Goal: Book appointment/travel/reservation

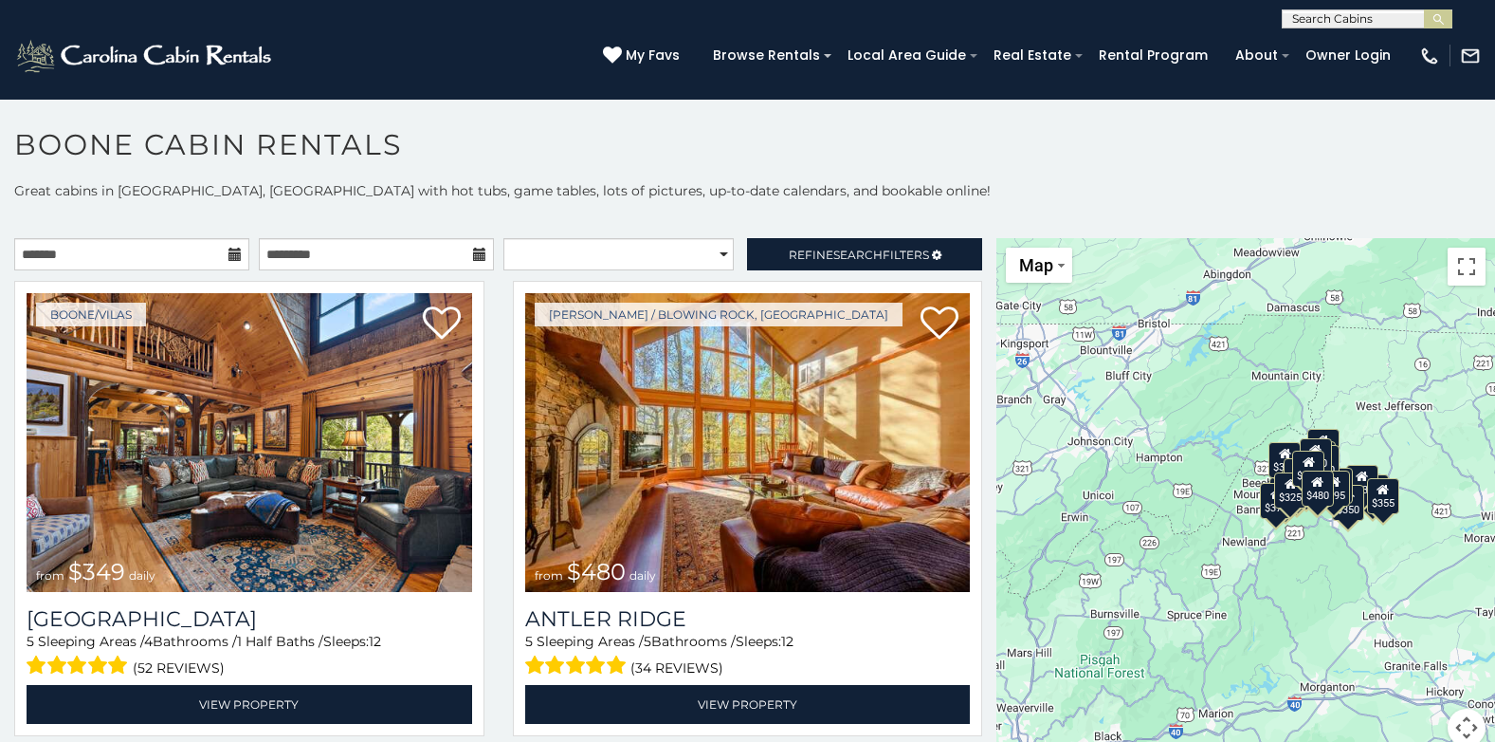
scroll to position [10, 0]
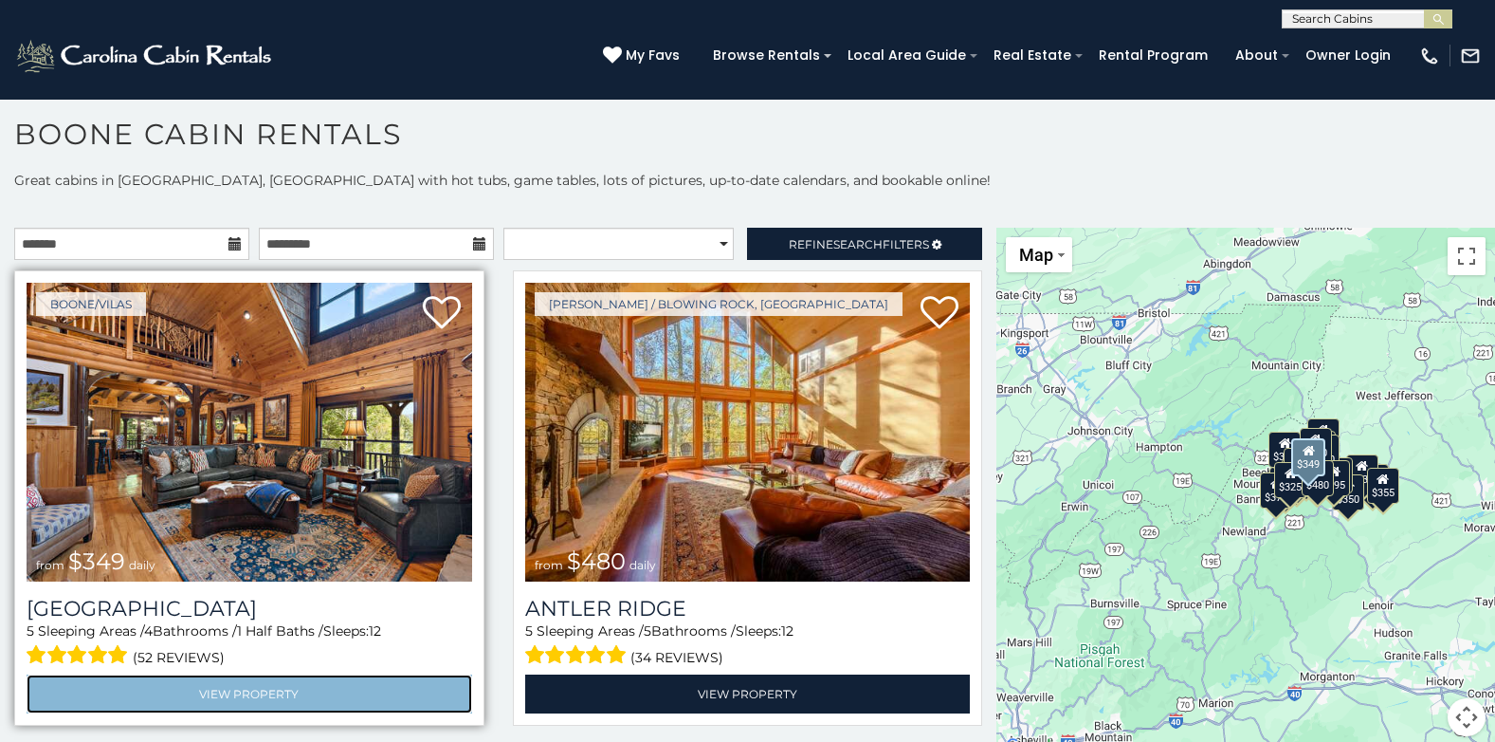
click at [190, 682] on link "View Property" at bounding box center [250, 693] width 446 height 39
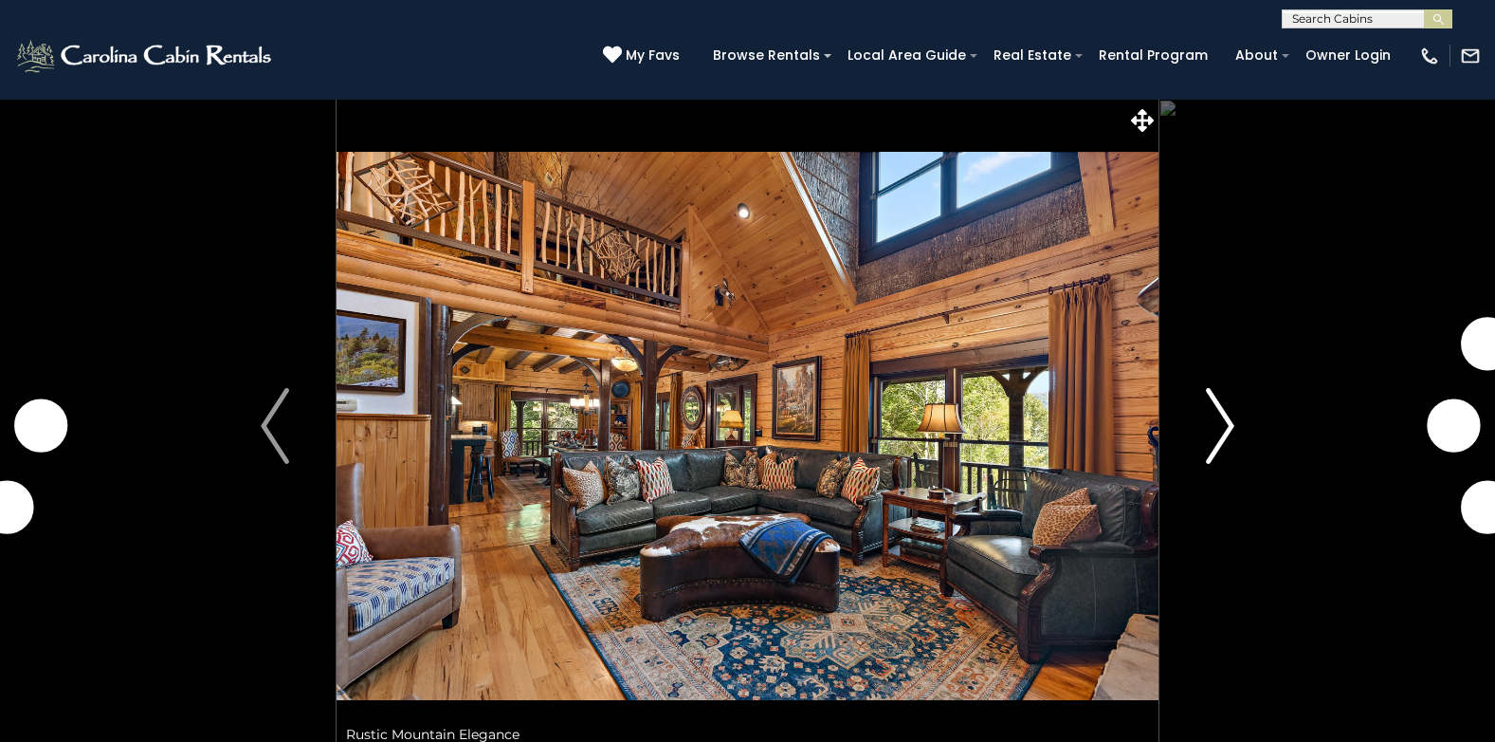
click at [1214, 436] on img "Next" at bounding box center [1220, 426] width 28 height 76
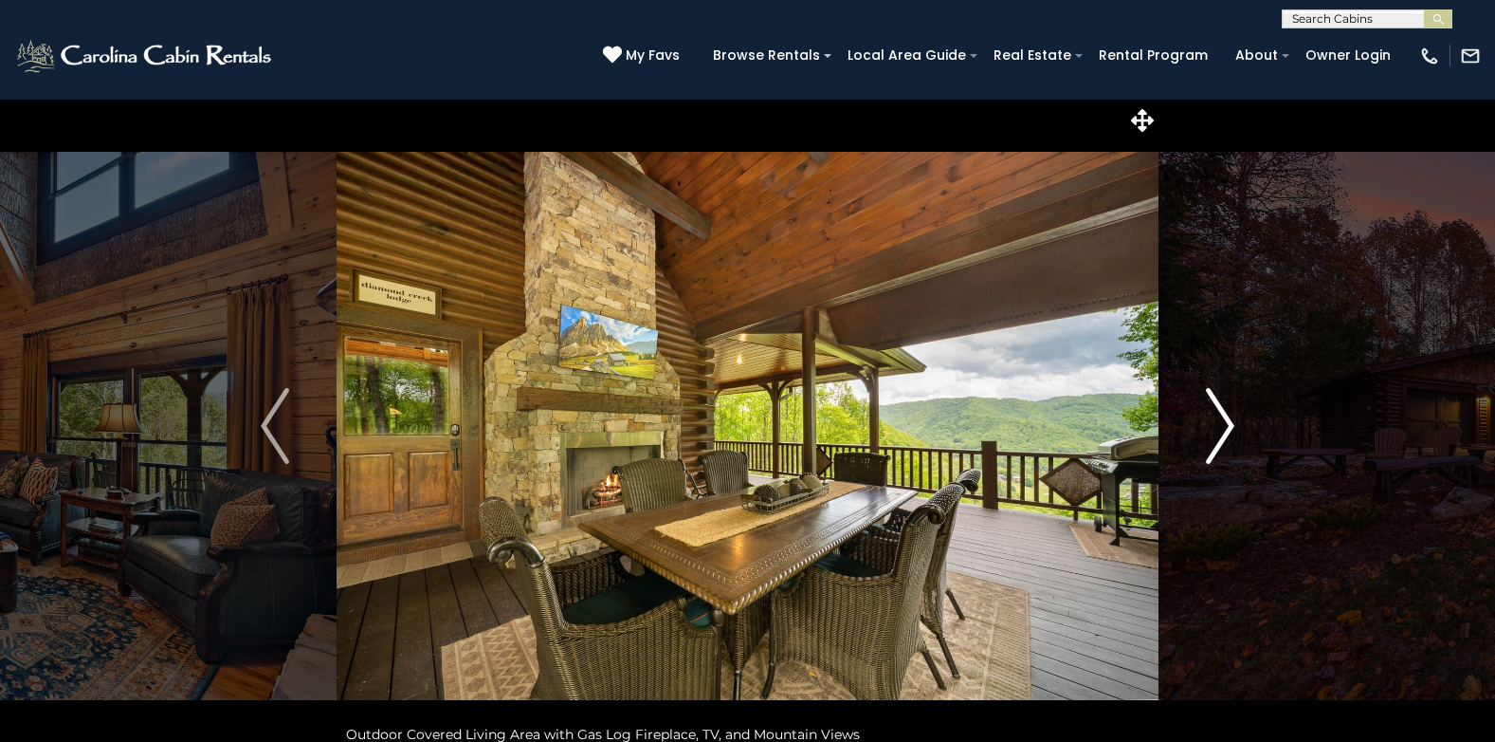
click at [1222, 435] on img "Next" at bounding box center [1220, 426] width 28 height 76
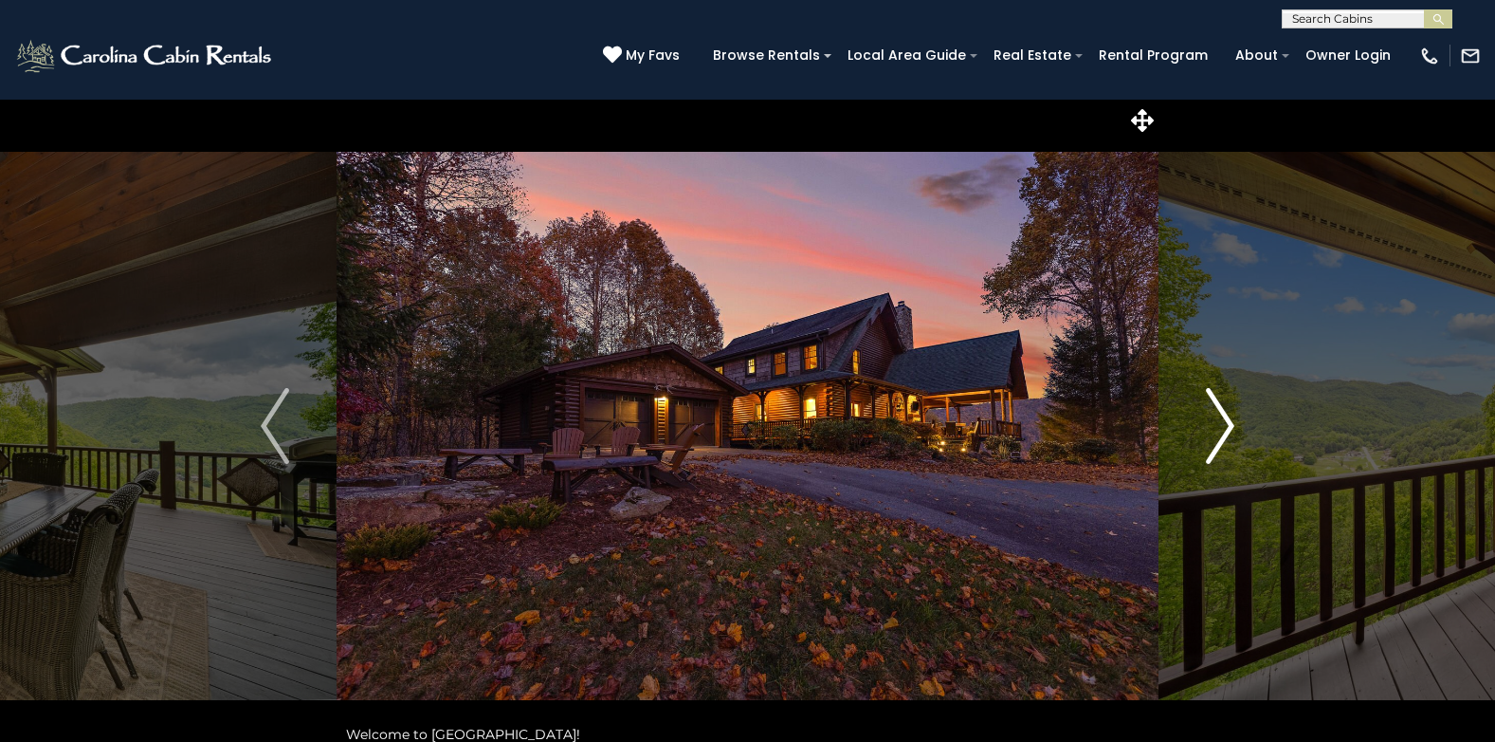
click at [1222, 435] on img "Next" at bounding box center [1220, 426] width 28 height 76
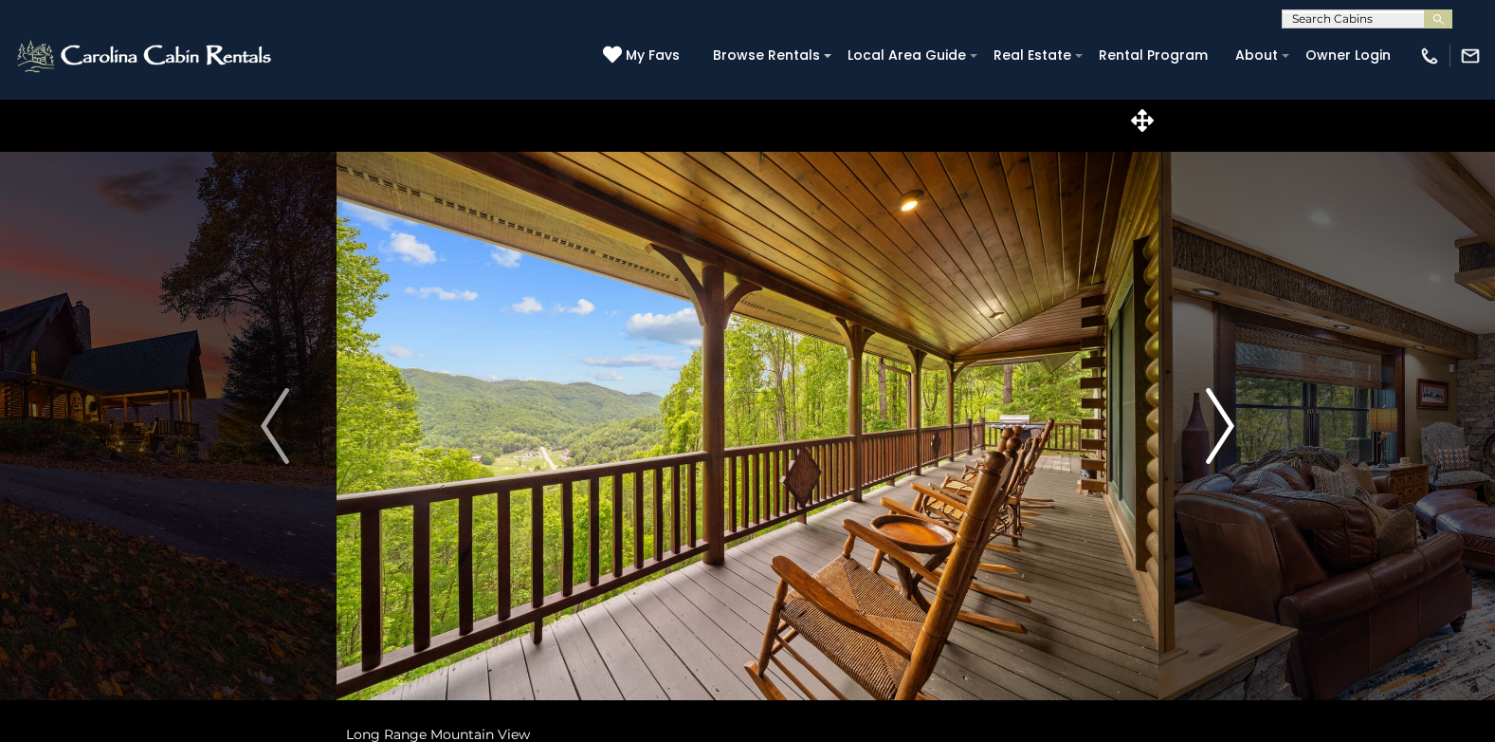
click at [1222, 435] on img "Next" at bounding box center [1220, 426] width 28 height 76
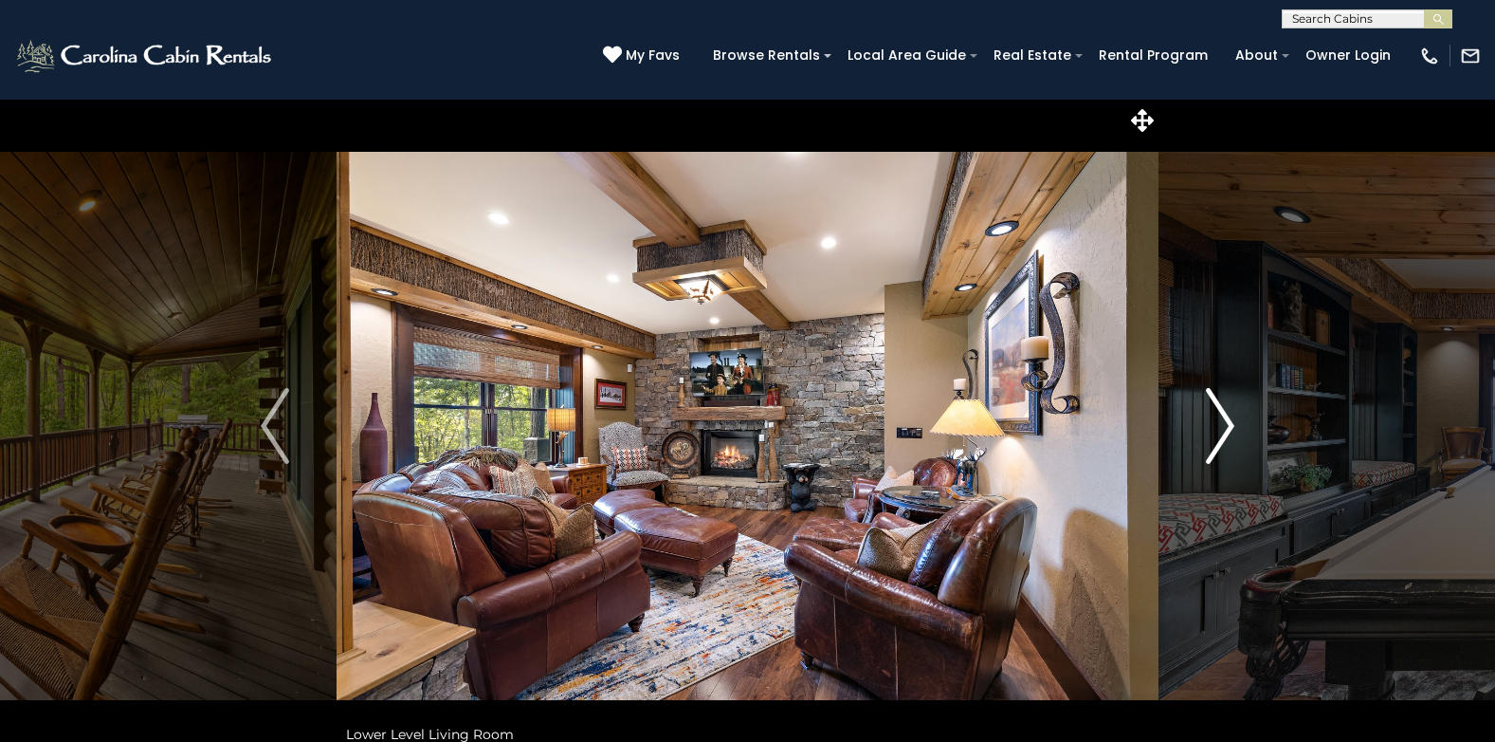
click at [1222, 435] on img "Next" at bounding box center [1220, 426] width 28 height 76
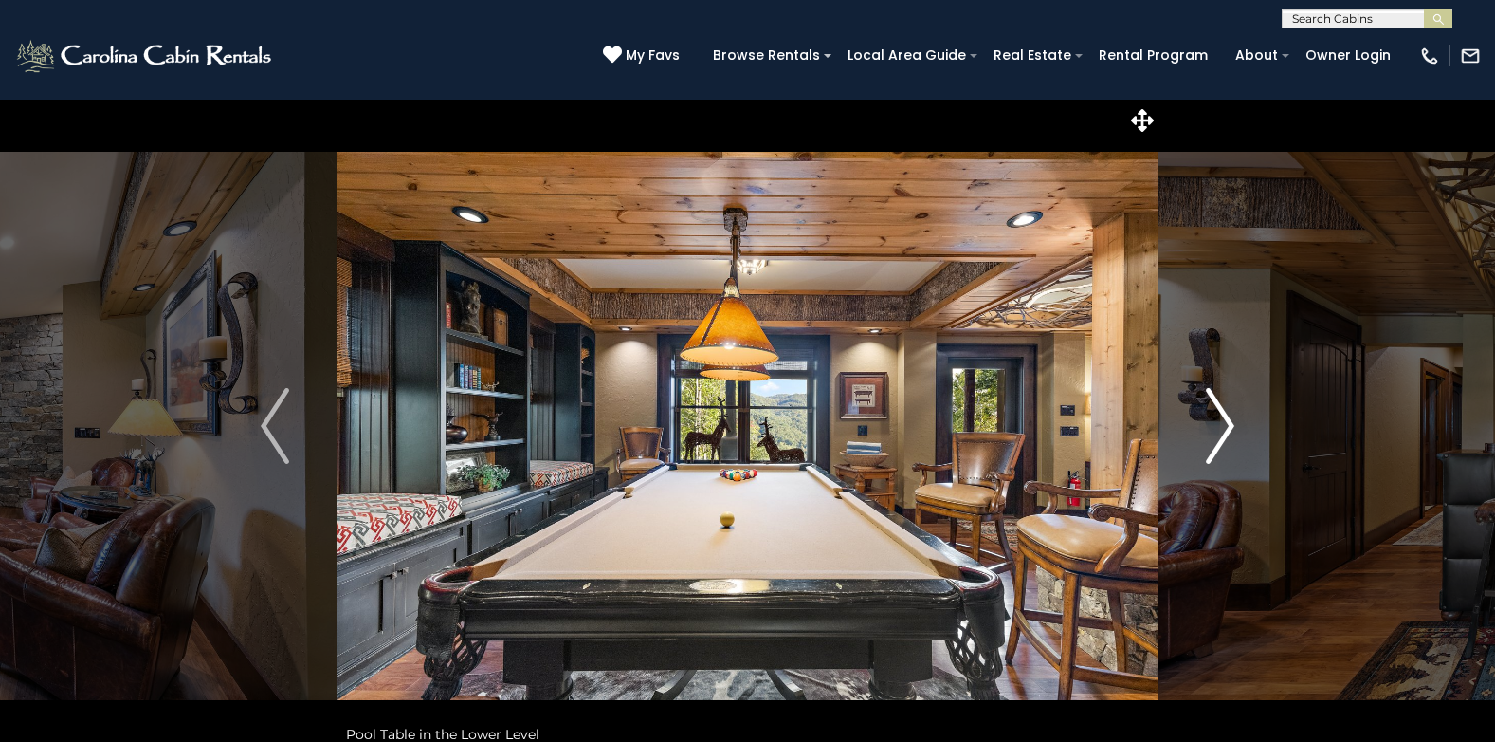
click at [1214, 438] on img "Next" at bounding box center [1220, 426] width 28 height 76
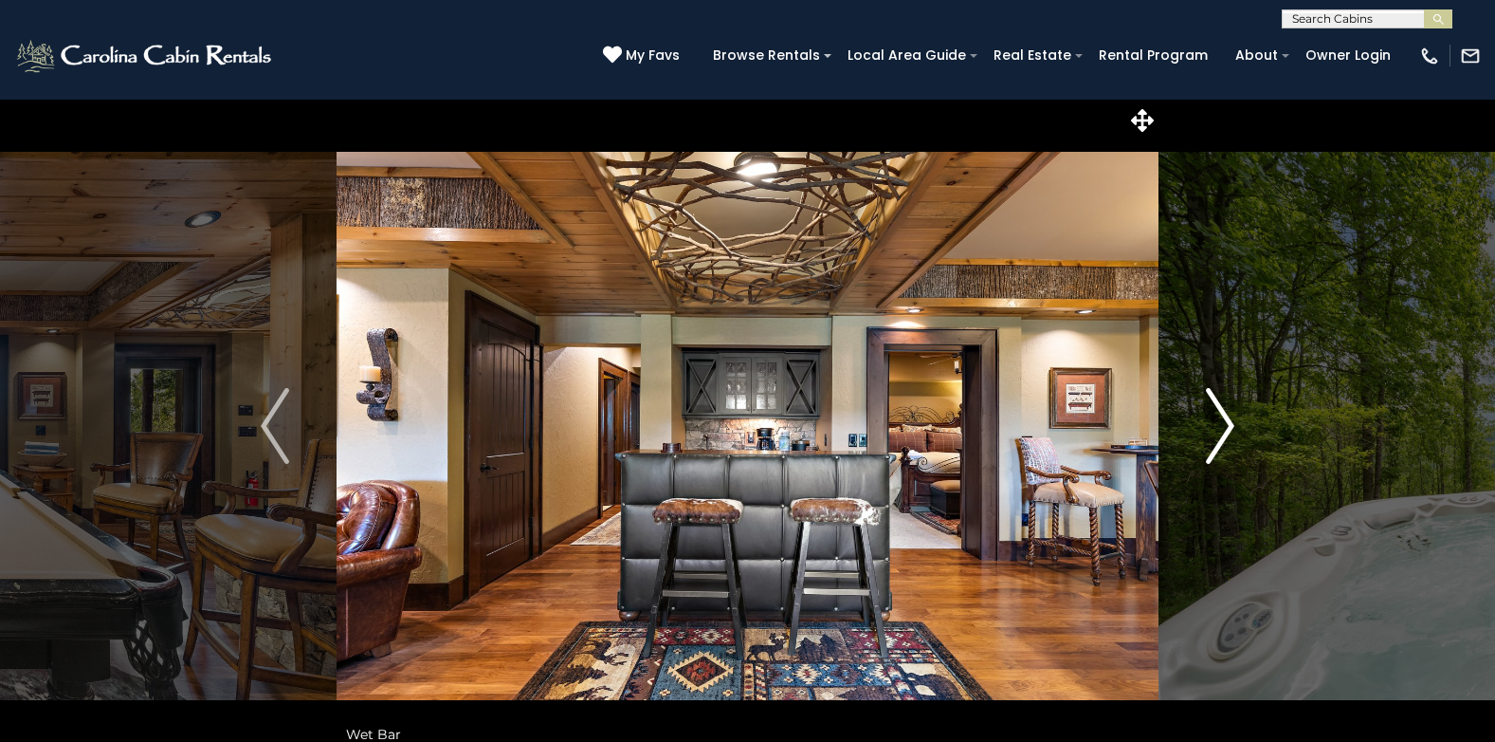
click at [1214, 440] on img "Next" at bounding box center [1220, 426] width 28 height 76
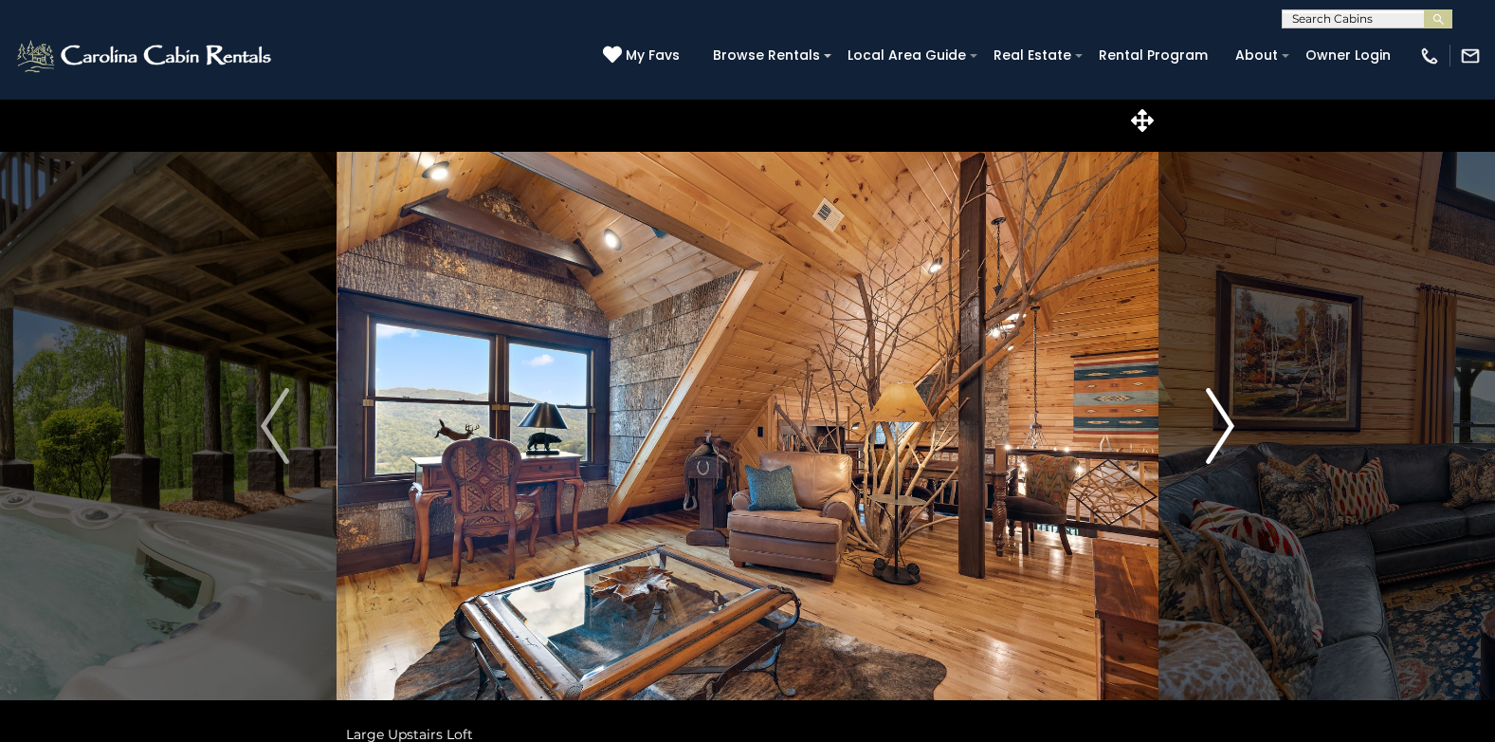
click at [1214, 440] on img "Next" at bounding box center [1220, 426] width 28 height 76
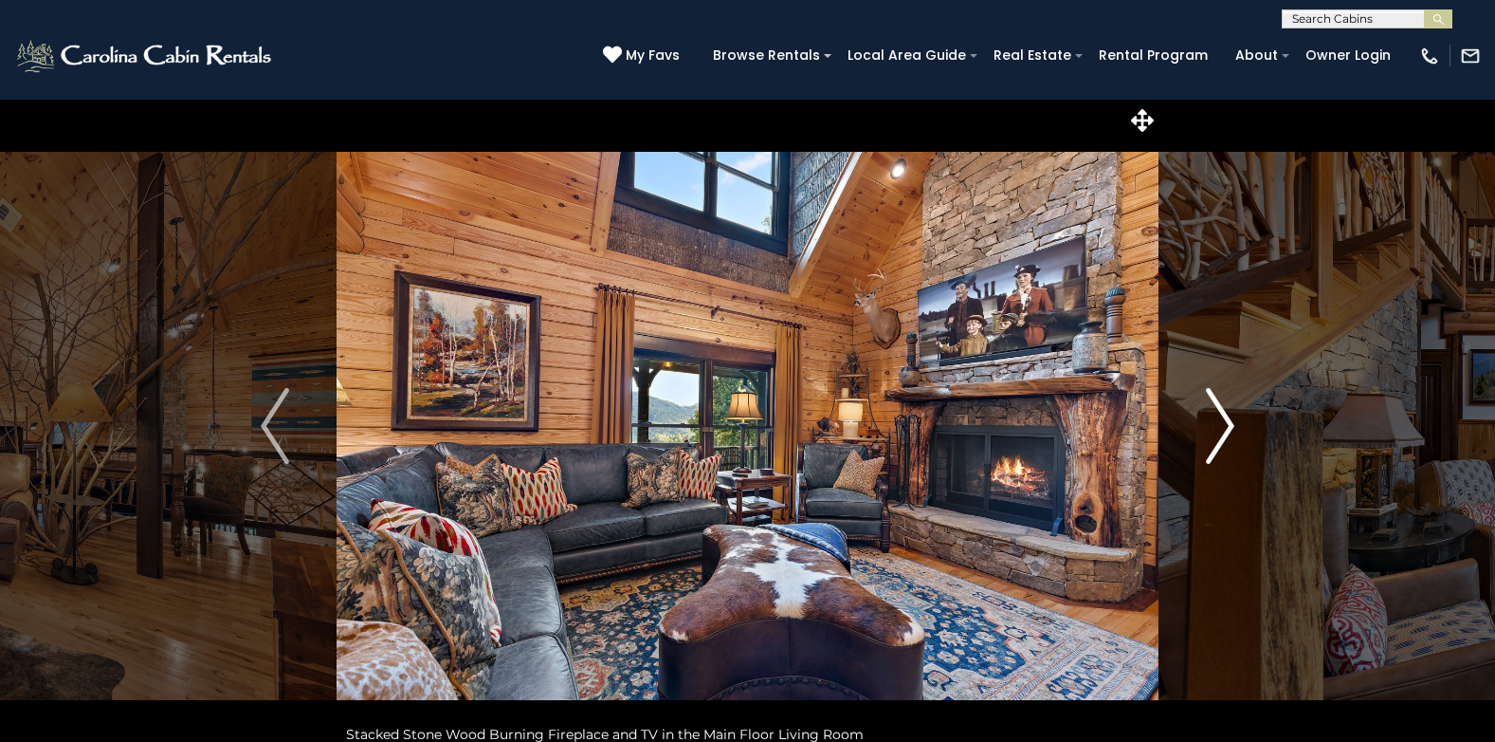
click at [1214, 440] on img "Next" at bounding box center [1220, 426] width 28 height 76
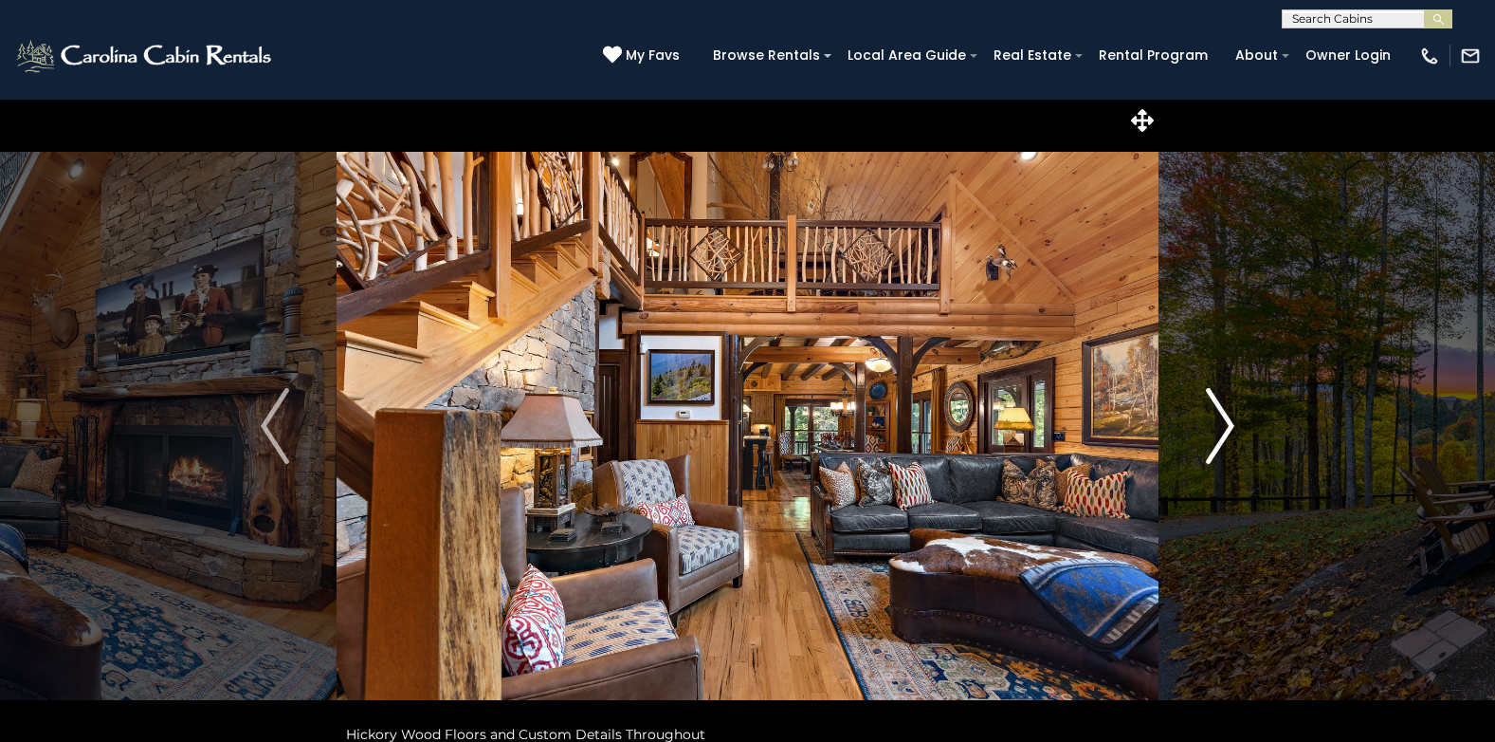
click at [1209, 440] on img "Next" at bounding box center [1220, 426] width 28 height 76
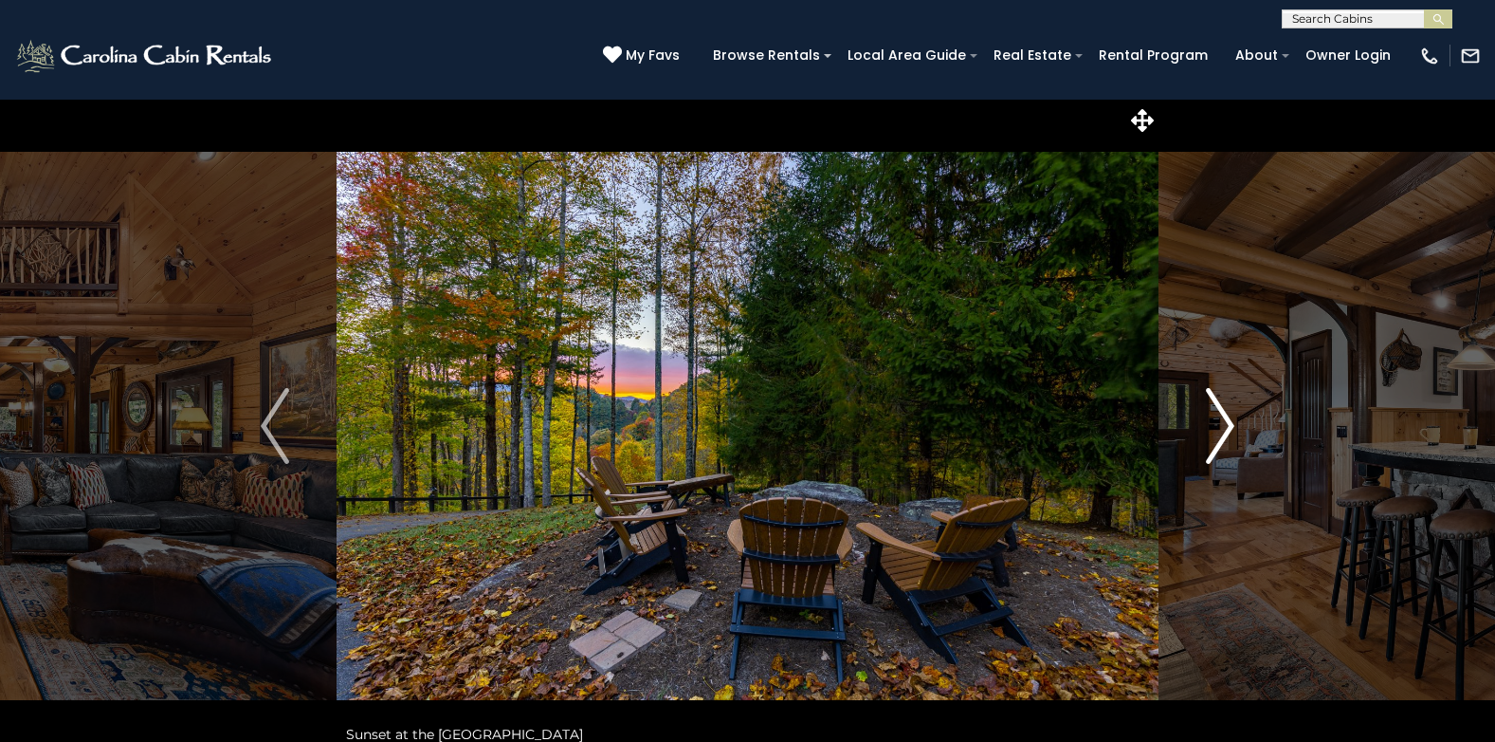
click at [1209, 440] on img "Next" at bounding box center [1220, 426] width 28 height 76
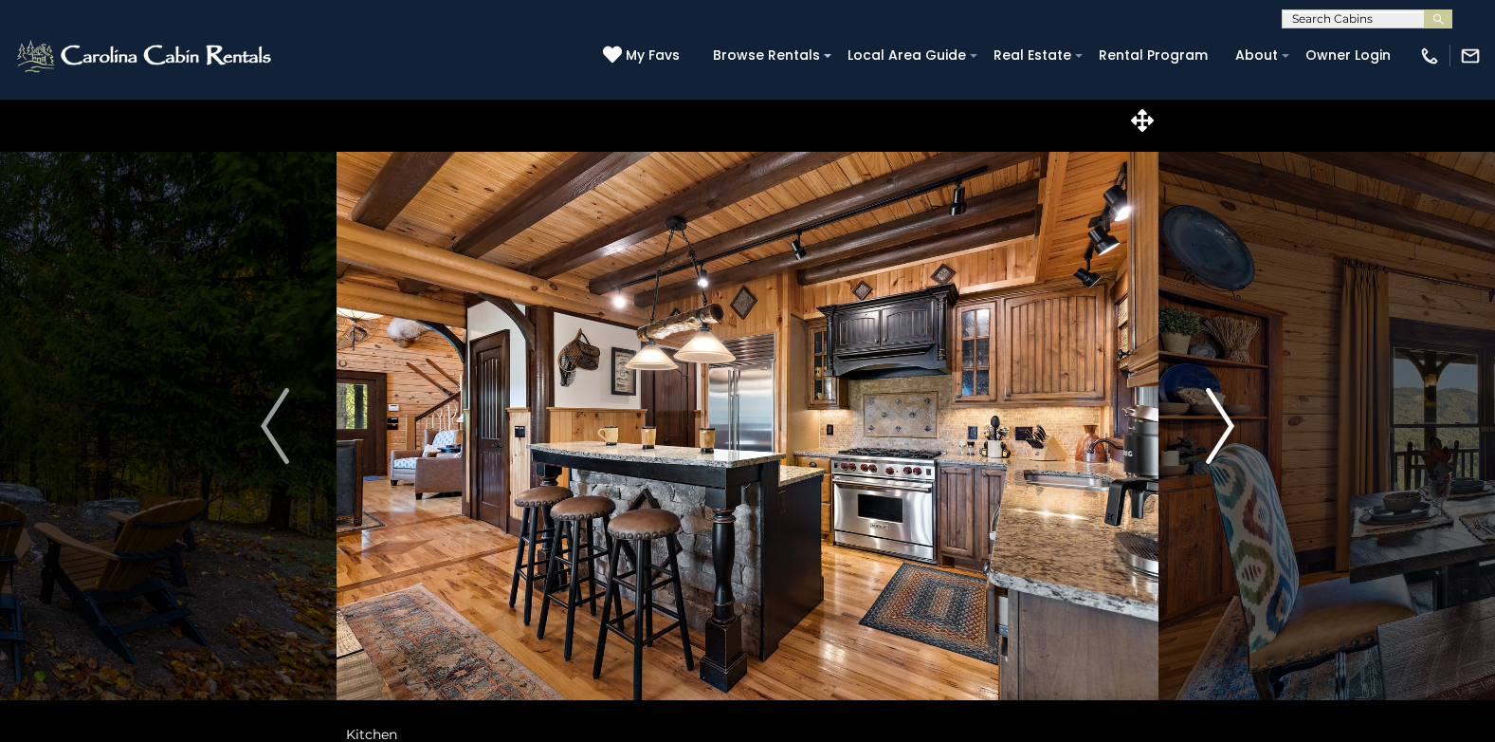
click at [1222, 431] on img "Next" at bounding box center [1220, 426] width 28 height 76
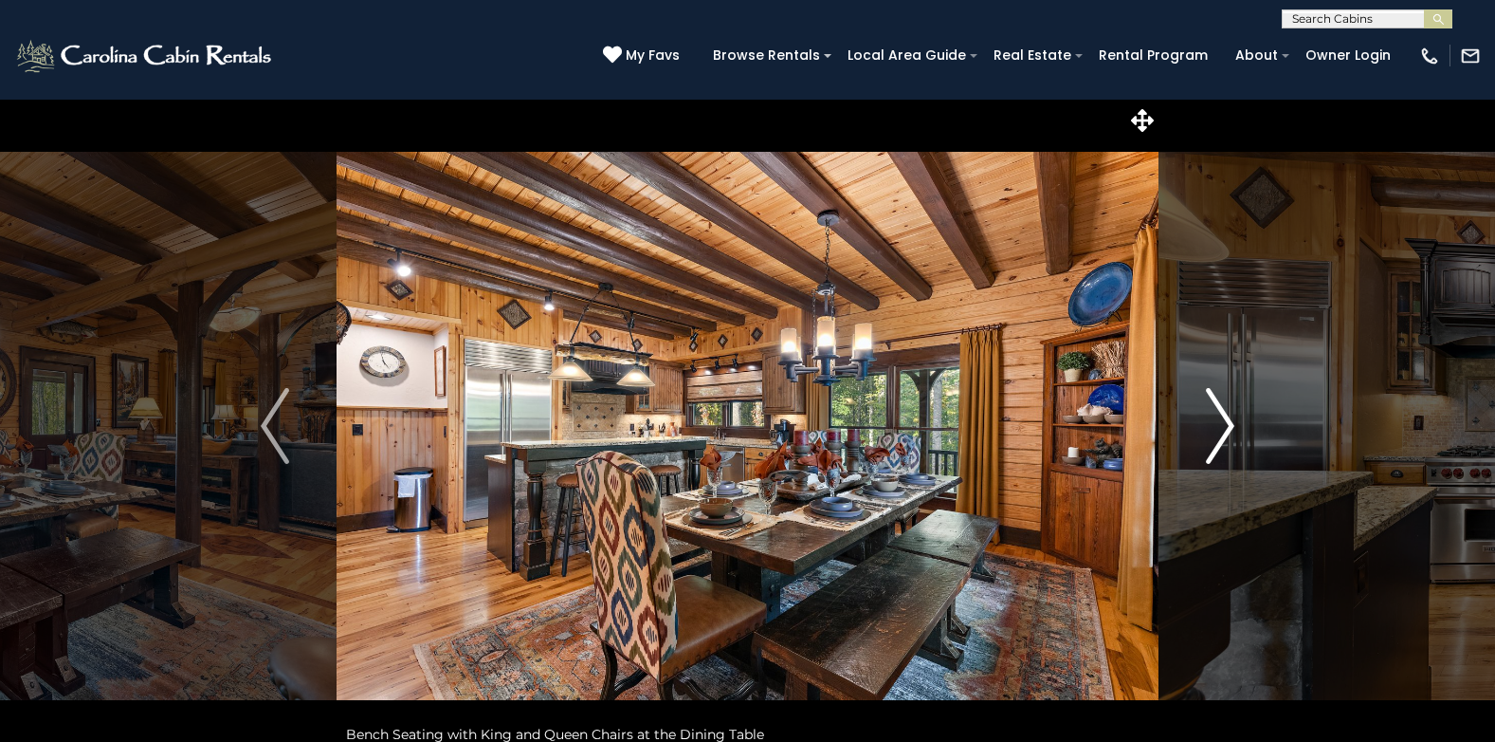
click at [1222, 430] on img "Next" at bounding box center [1220, 426] width 28 height 76
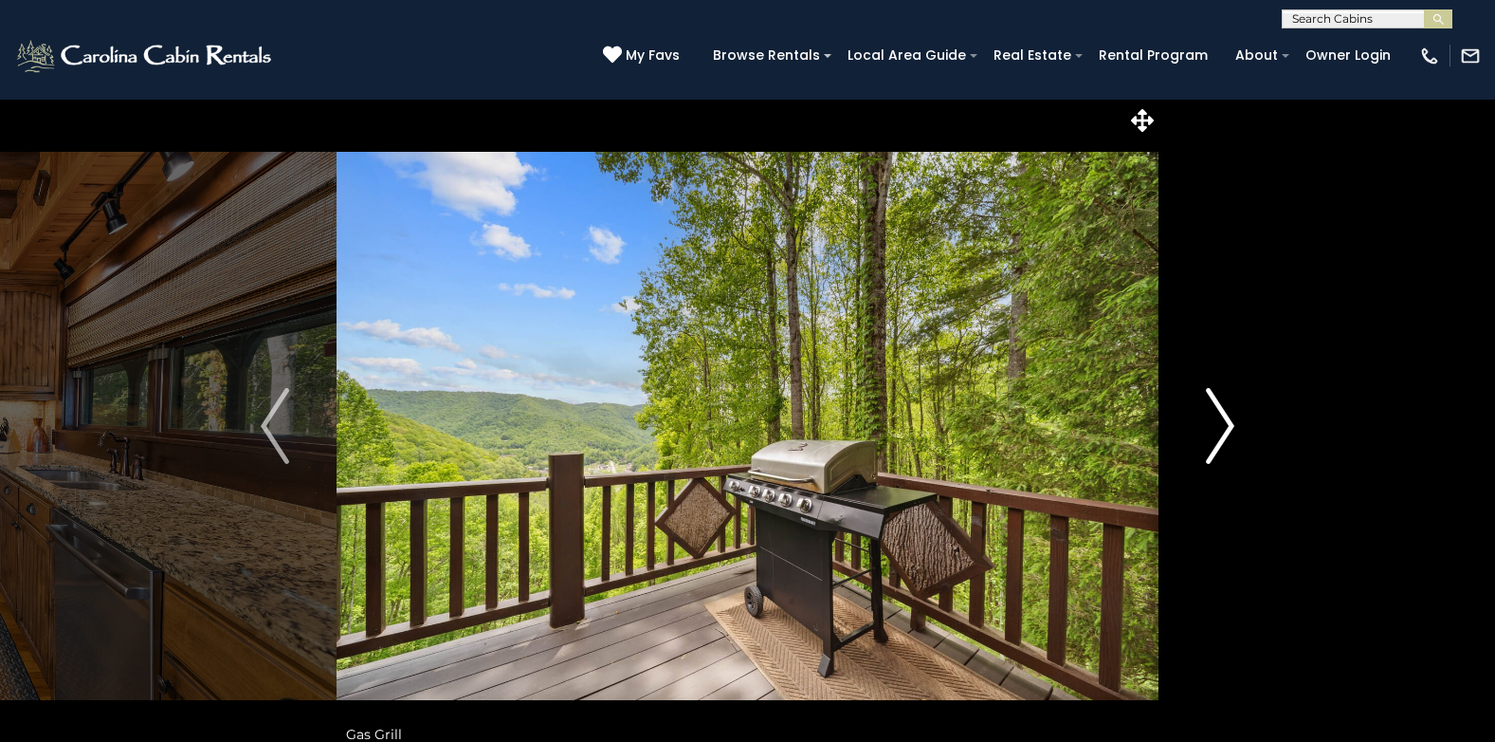
click at [1221, 430] on img "Next" at bounding box center [1220, 426] width 28 height 76
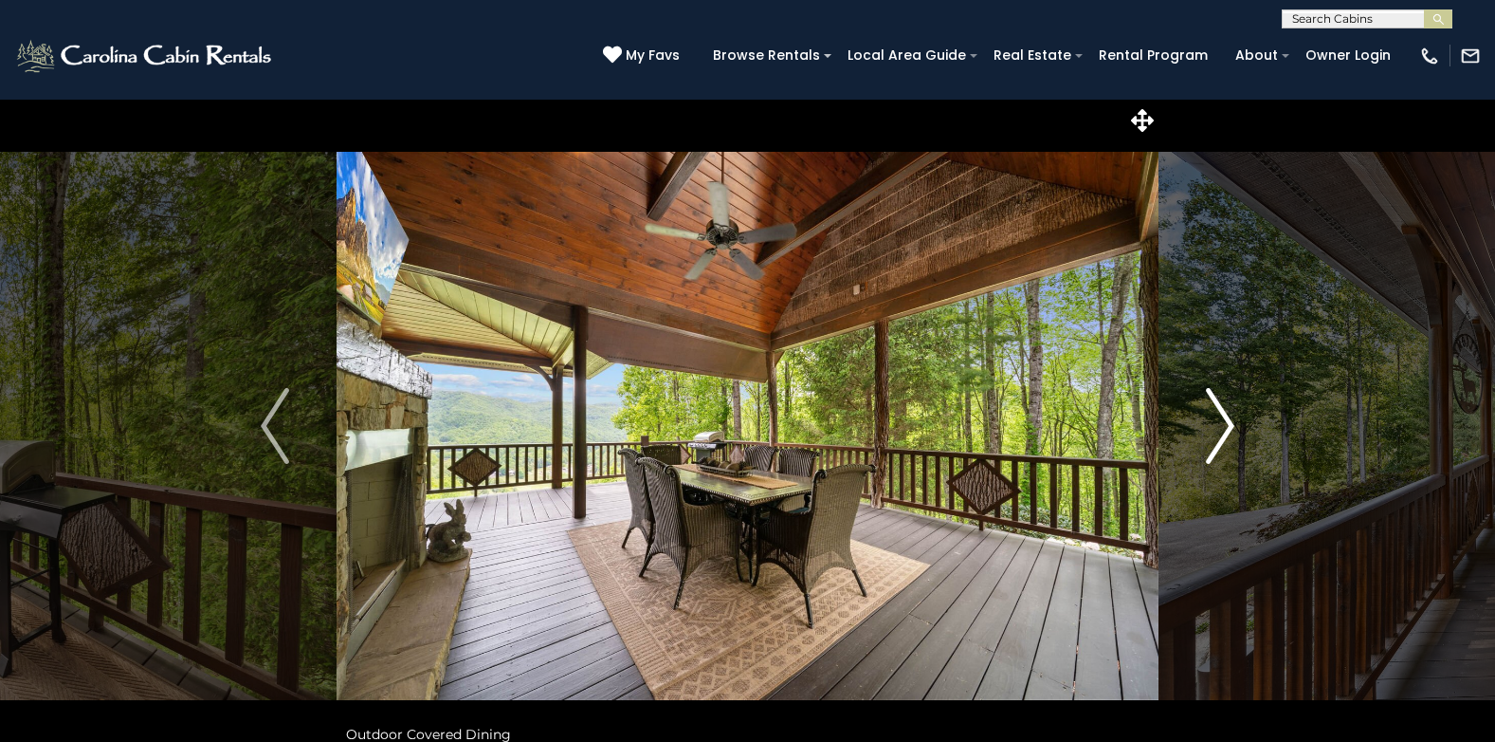
click at [1221, 431] on img "Next" at bounding box center [1220, 426] width 28 height 76
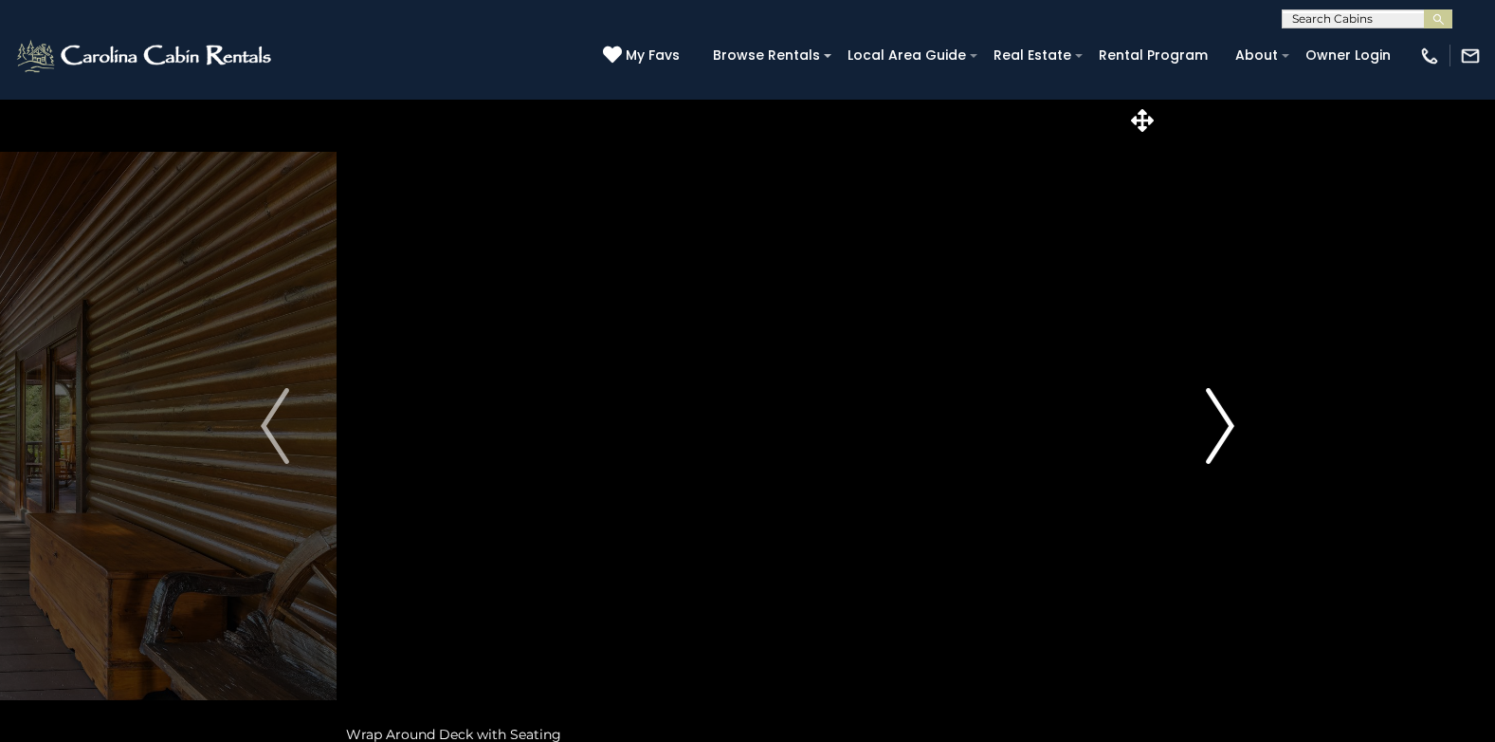
click at [1221, 431] on img "Next" at bounding box center [1220, 426] width 28 height 76
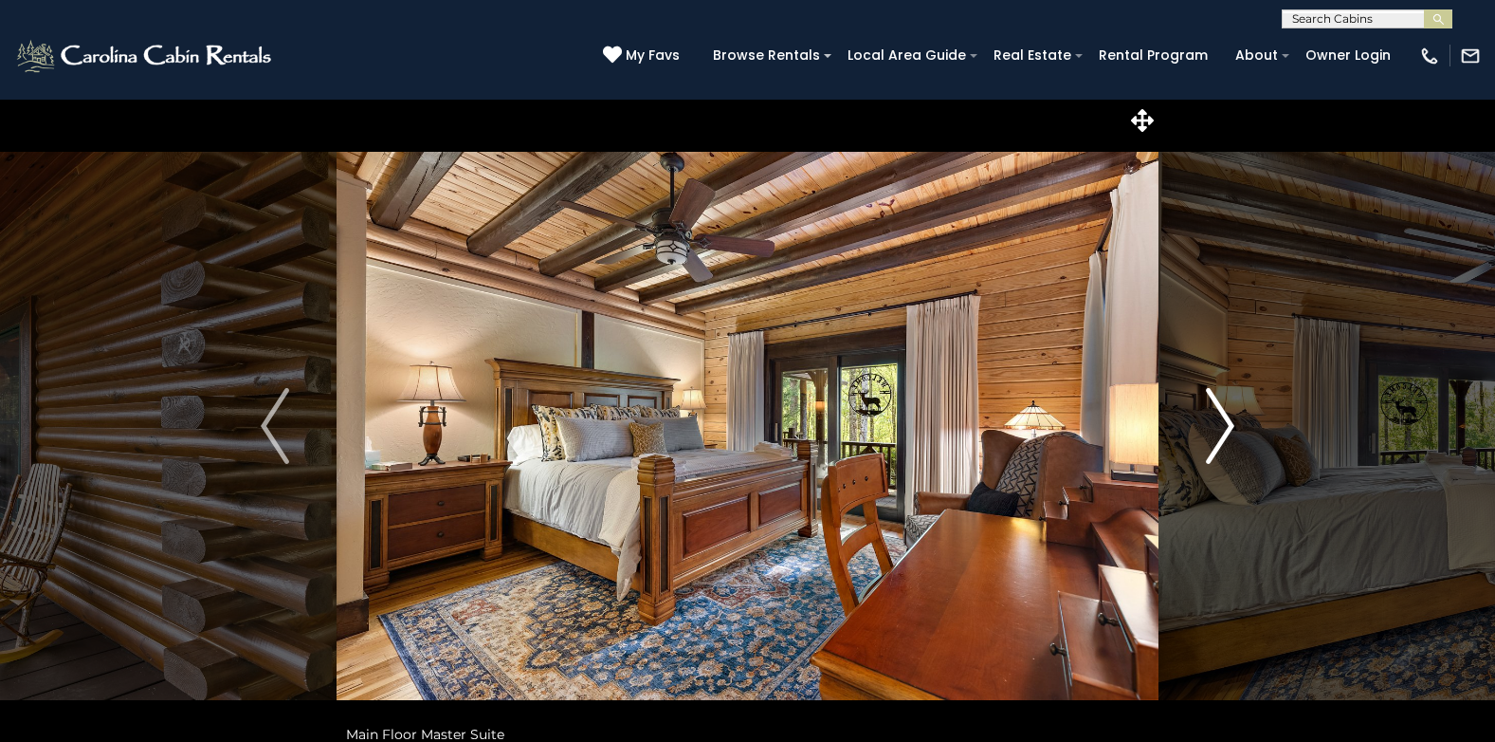
click at [1221, 431] on img "Next" at bounding box center [1220, 426] width 28 height 76
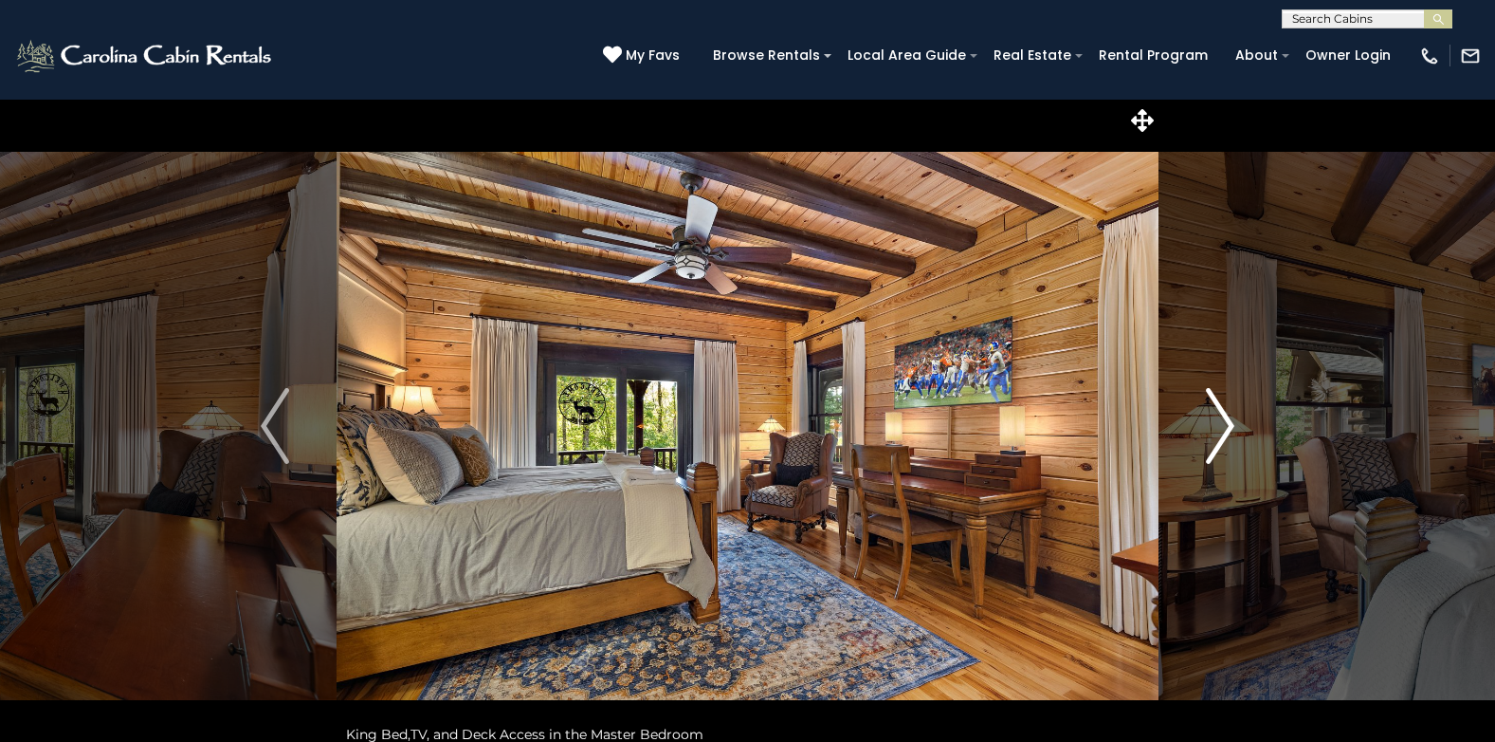
click at [1221, 431] on img "Next" at bounding box center [1220, 426] width 28 height 76
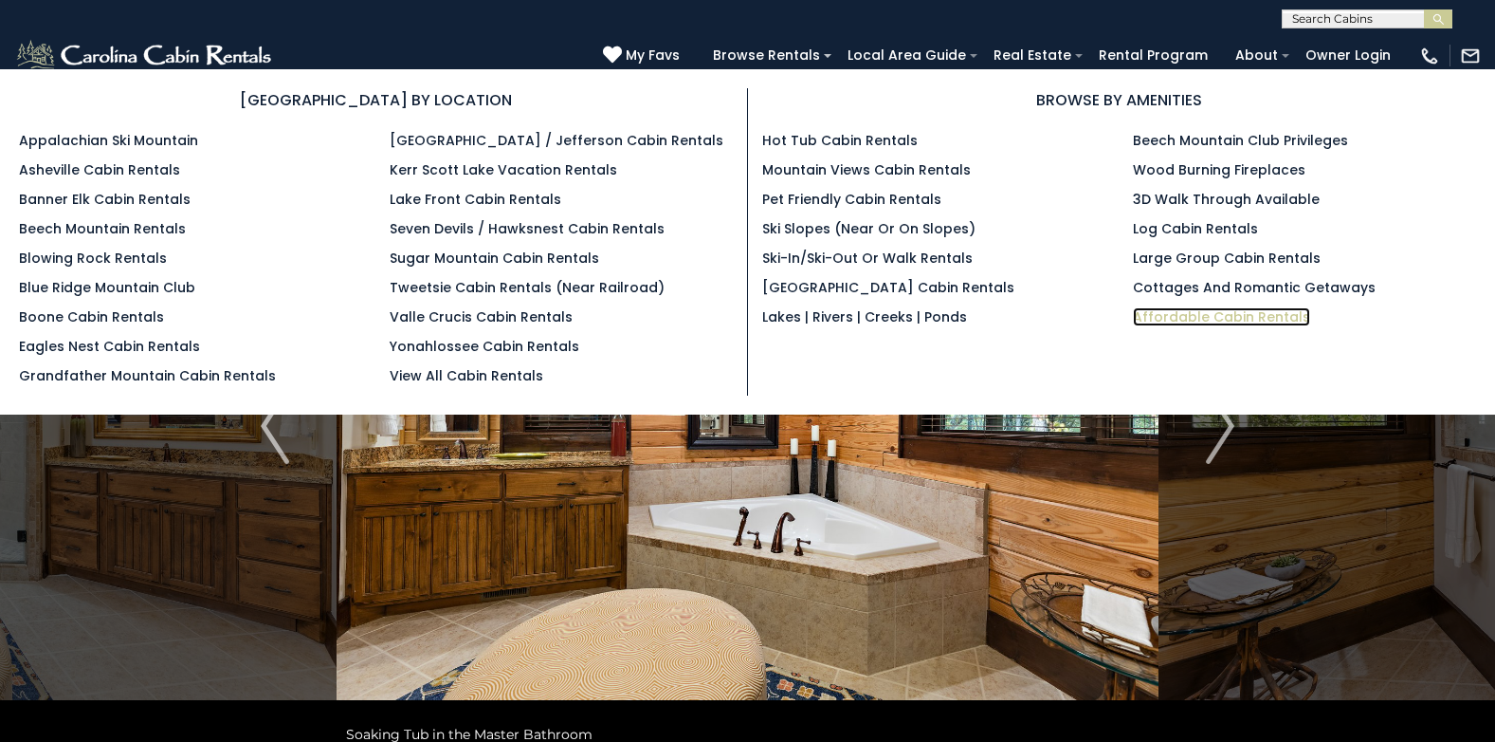
click at [1209, 312] on link "Affordable Cabin Rentals" at bounding box center [1221, 316] width 177 height 19
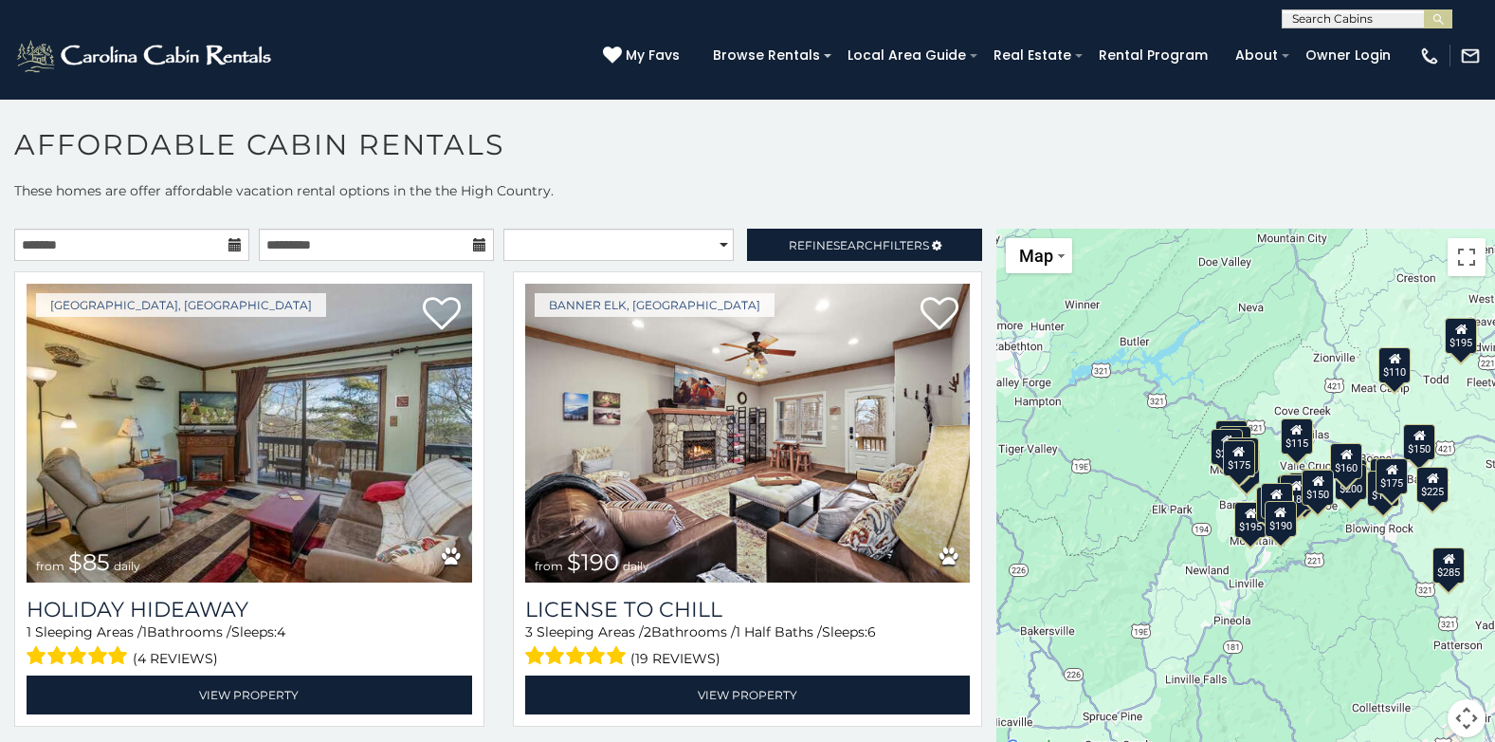
scroll to position [10, 0]
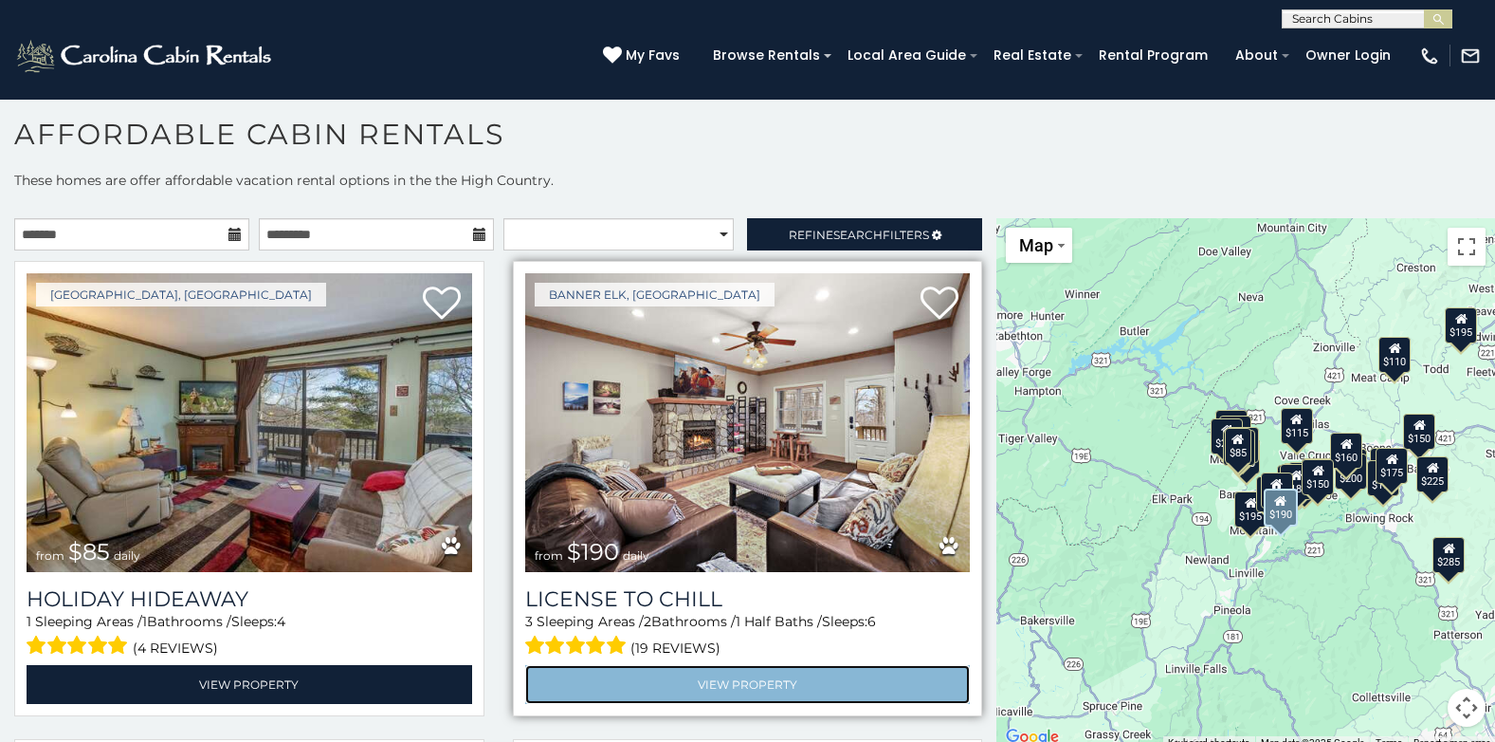
click at [753, 685] on link "View Property" at bounding box center [748, 684] width 446 height 39
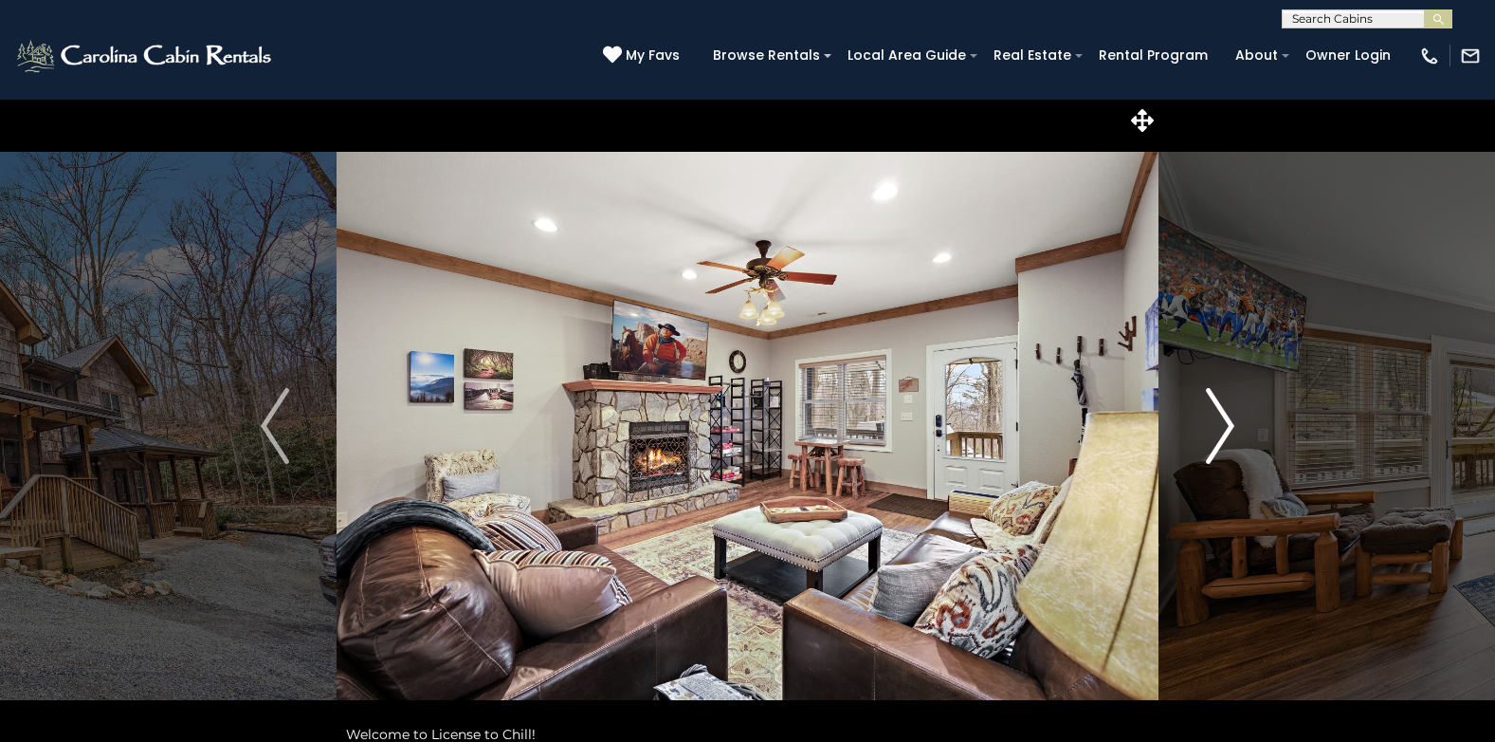
click at [1229, 436] on img "Next" at bounding box center [1220, 426] width 28 height 76
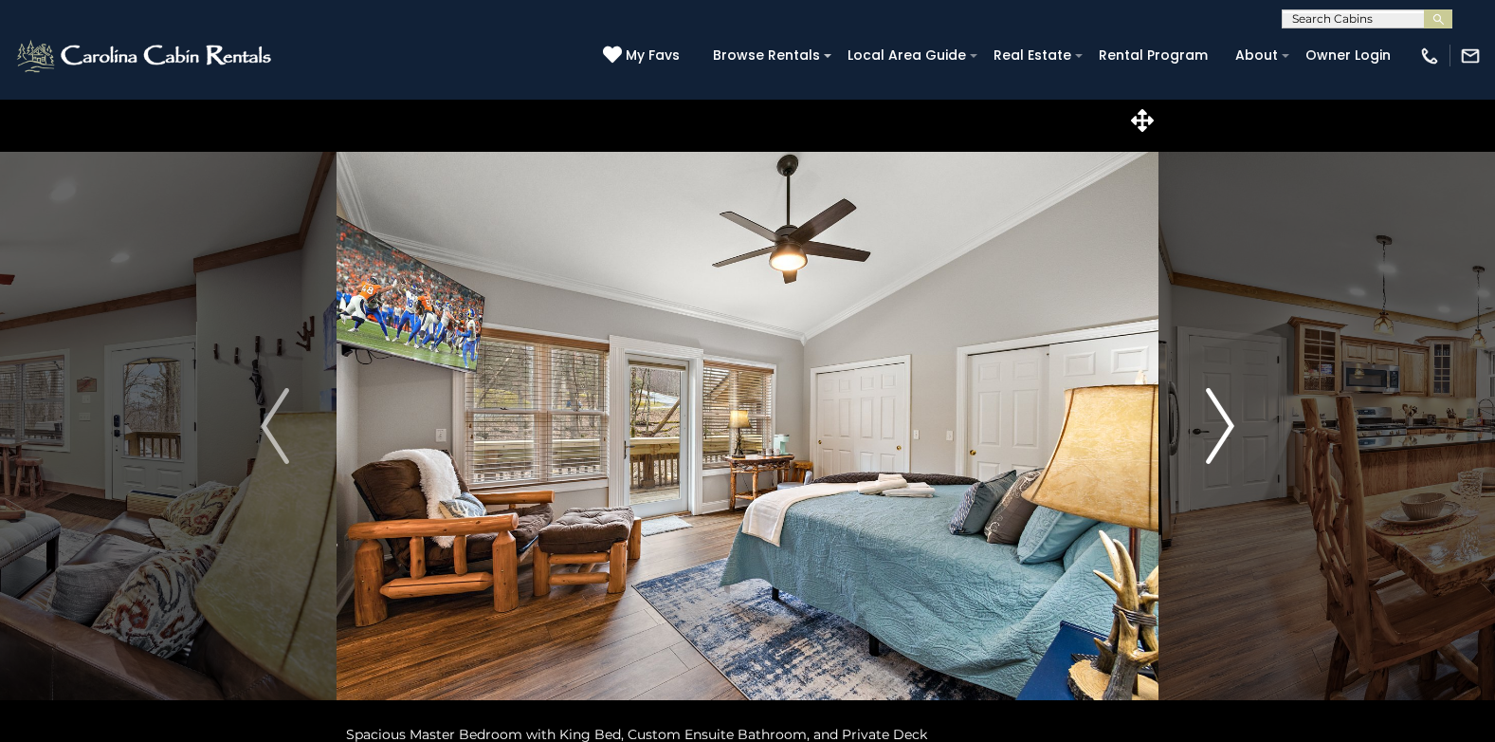
click at [1228, 435] on img "Next" at bounding box center [1220, 426] width 28 height 76
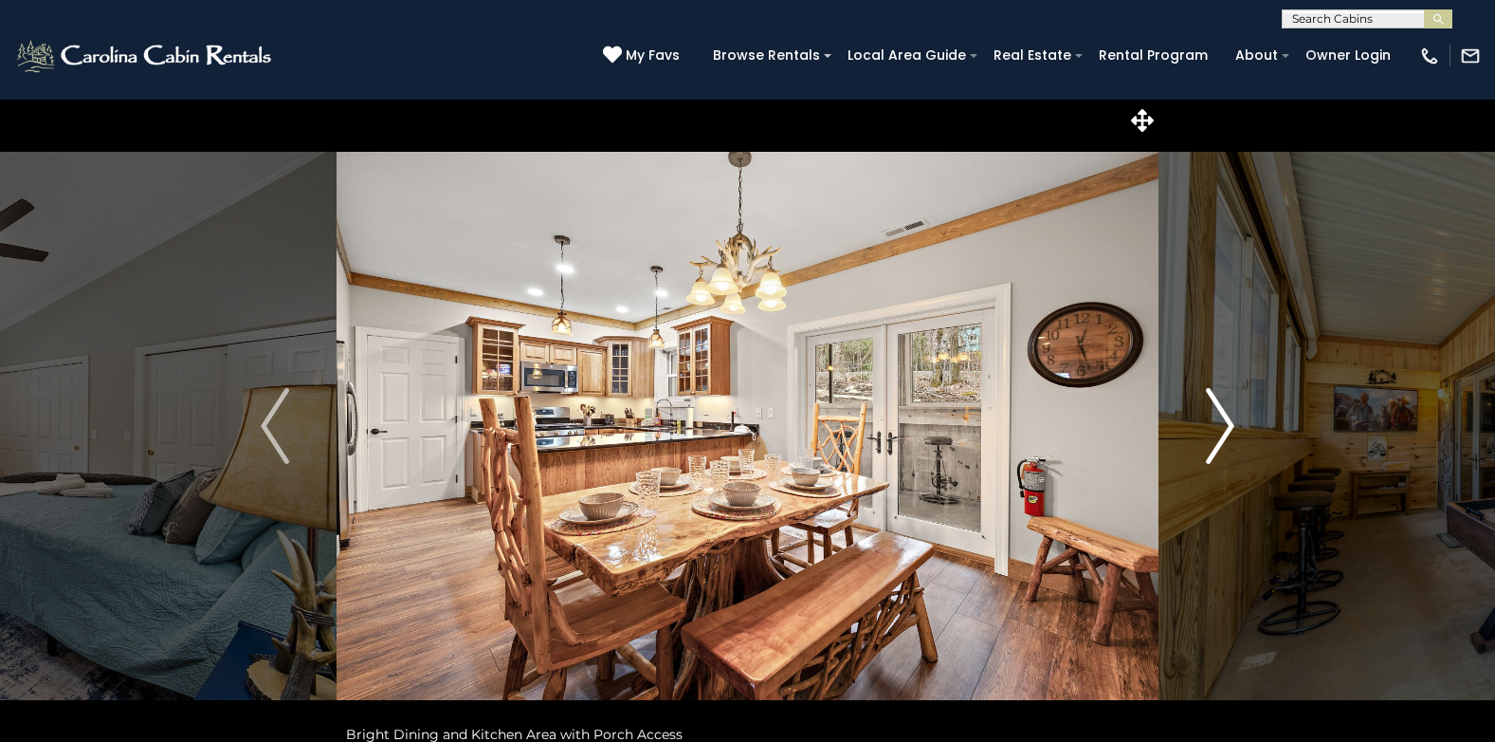
click at [1199, 428] on button "Next" at bounding box center [1220, 426] width 123 height 654
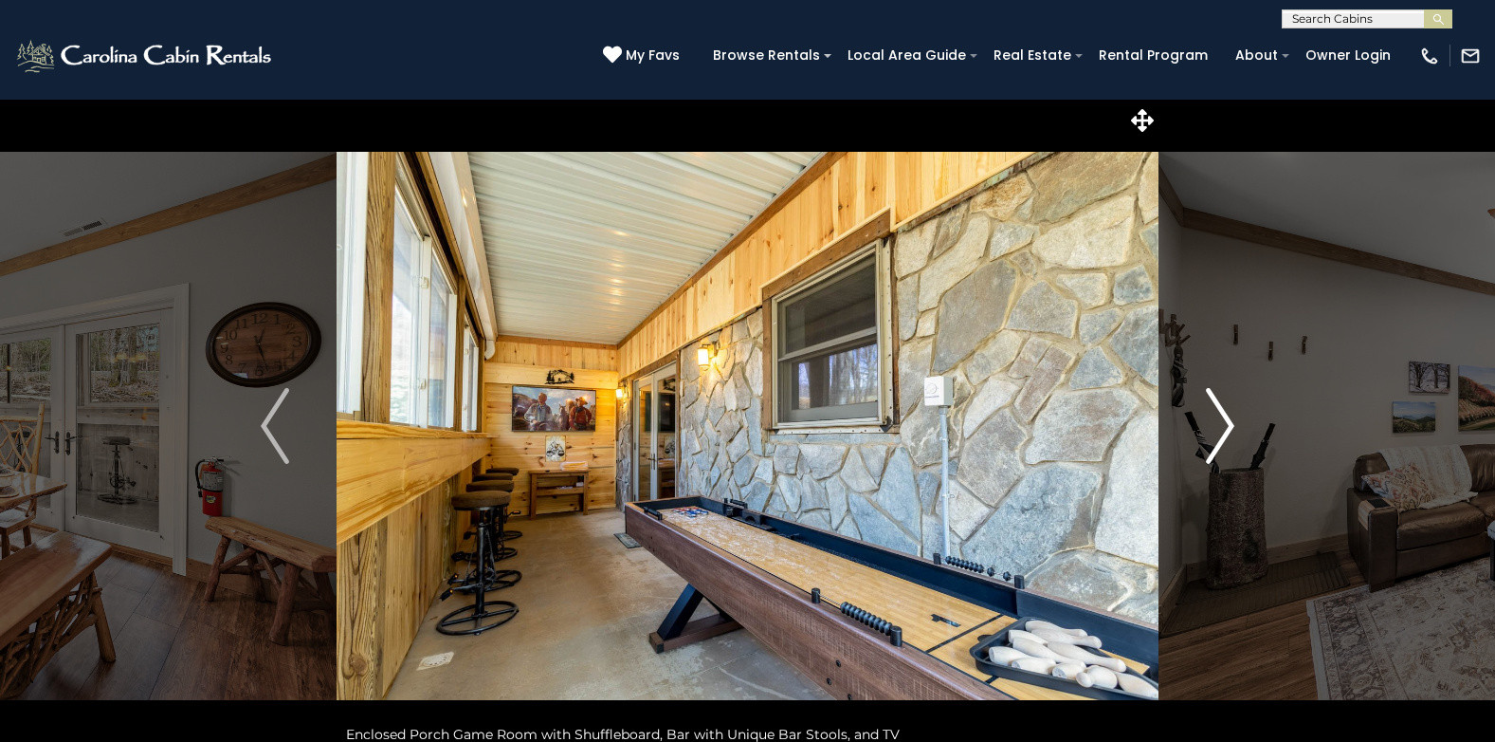
click at [1226, 428] on img "Next" at bounding box center [1220, 426] width 28 height 76
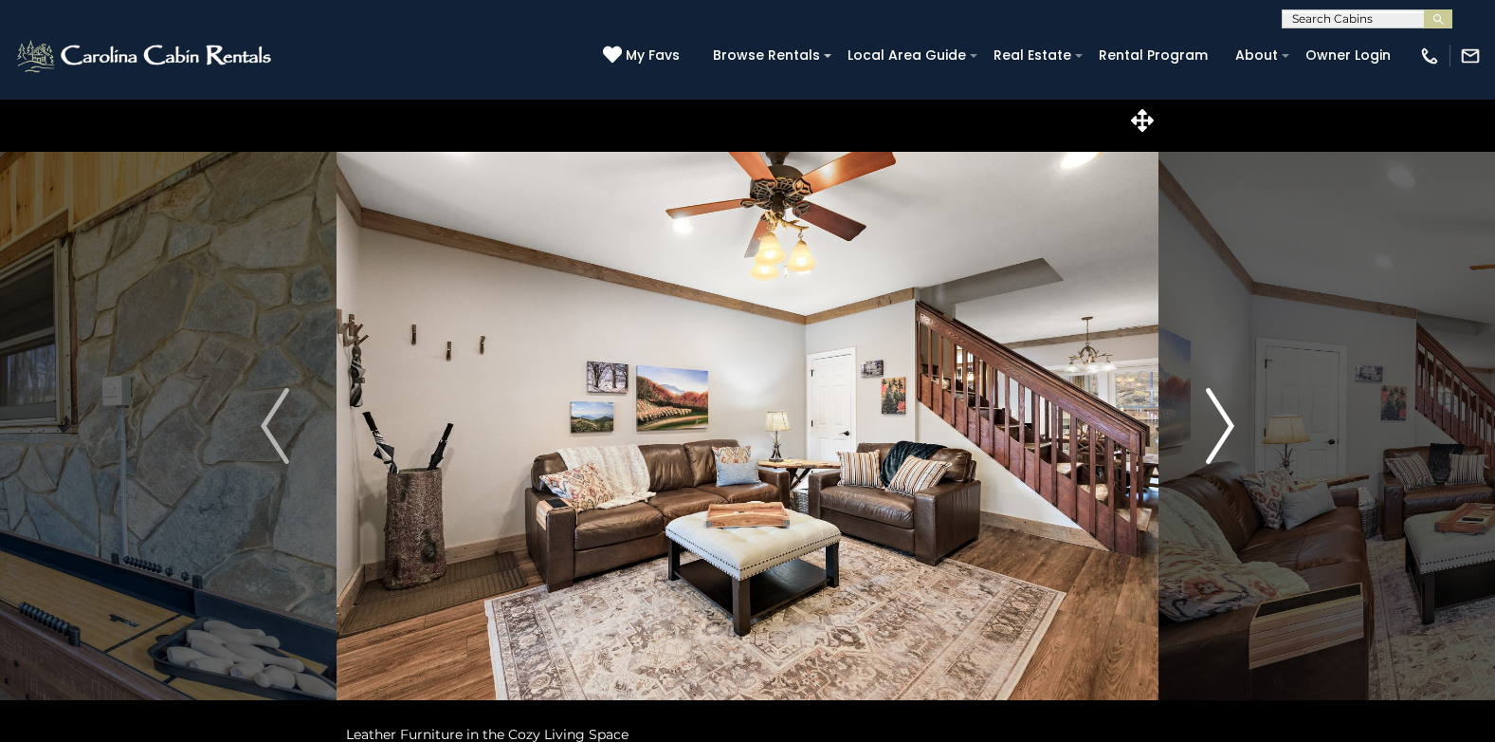
click at [1226, 428] on img "Next" at bounding box center [1220, 426] width 28 height 76
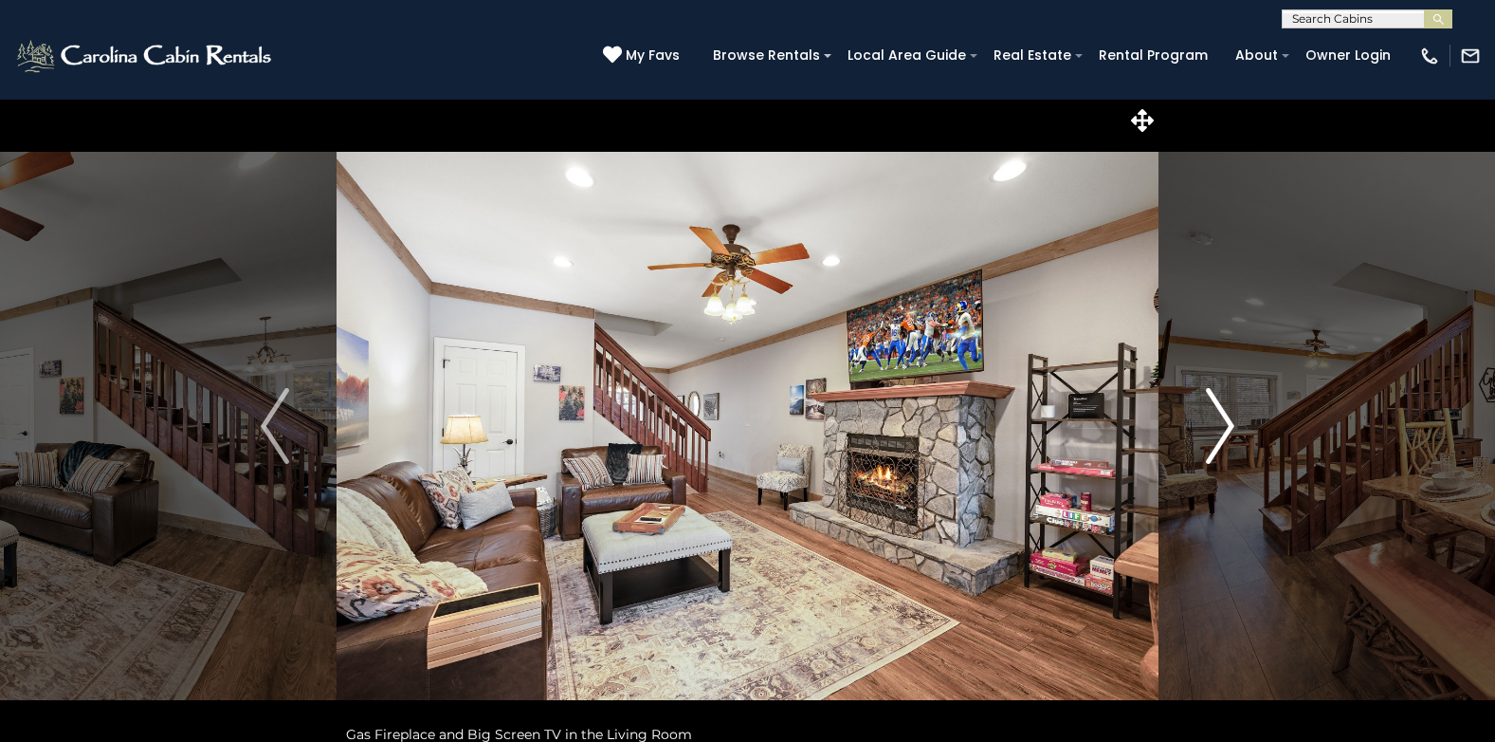
click at [1226, 428] on img "Next" at bounding box center [1220, 426] width 28 height 76
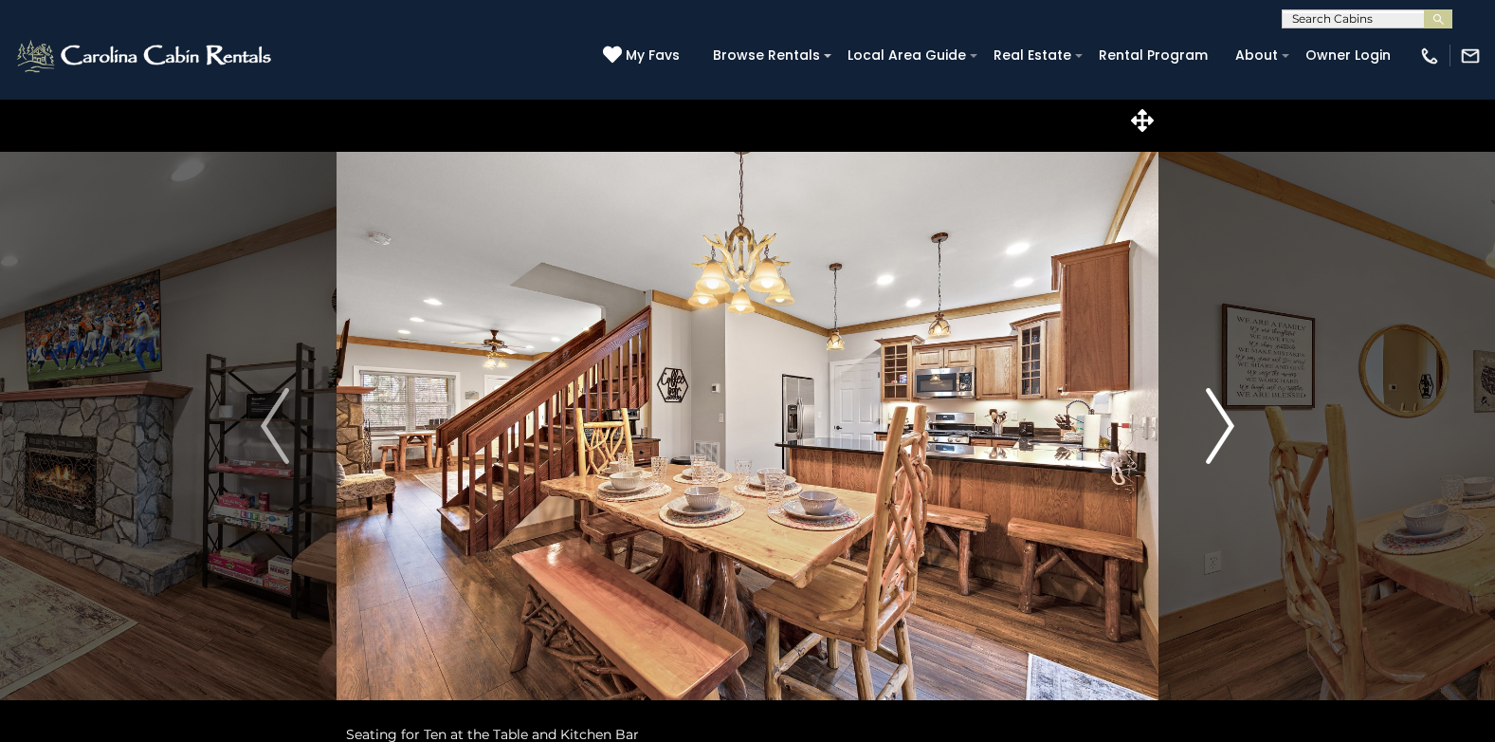
click at [1226, 428] on img "Next" at bounding box center [1220, 426] width 28 height 76
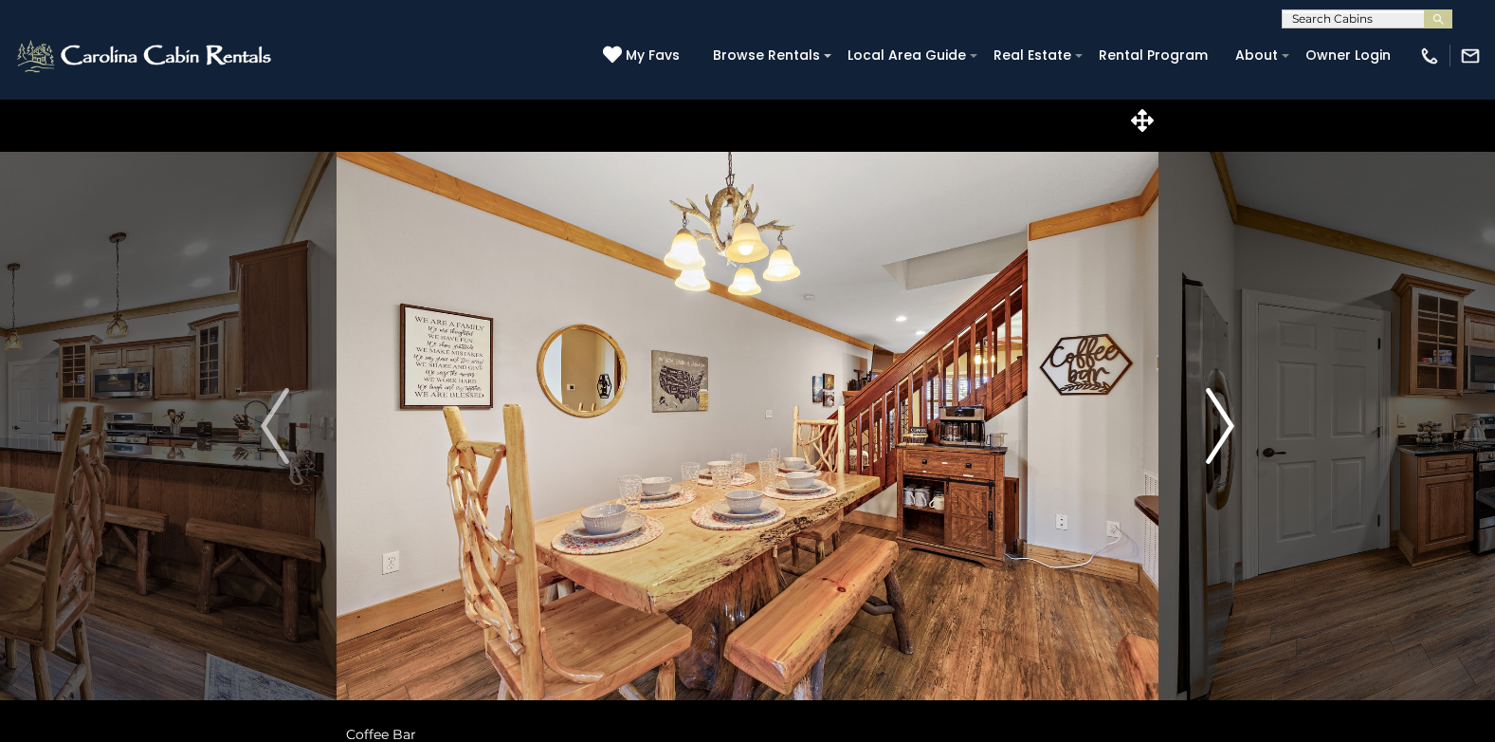
click at [1226, 429] on img "Next" at bounding box center [1220, 426] width 28 height 76
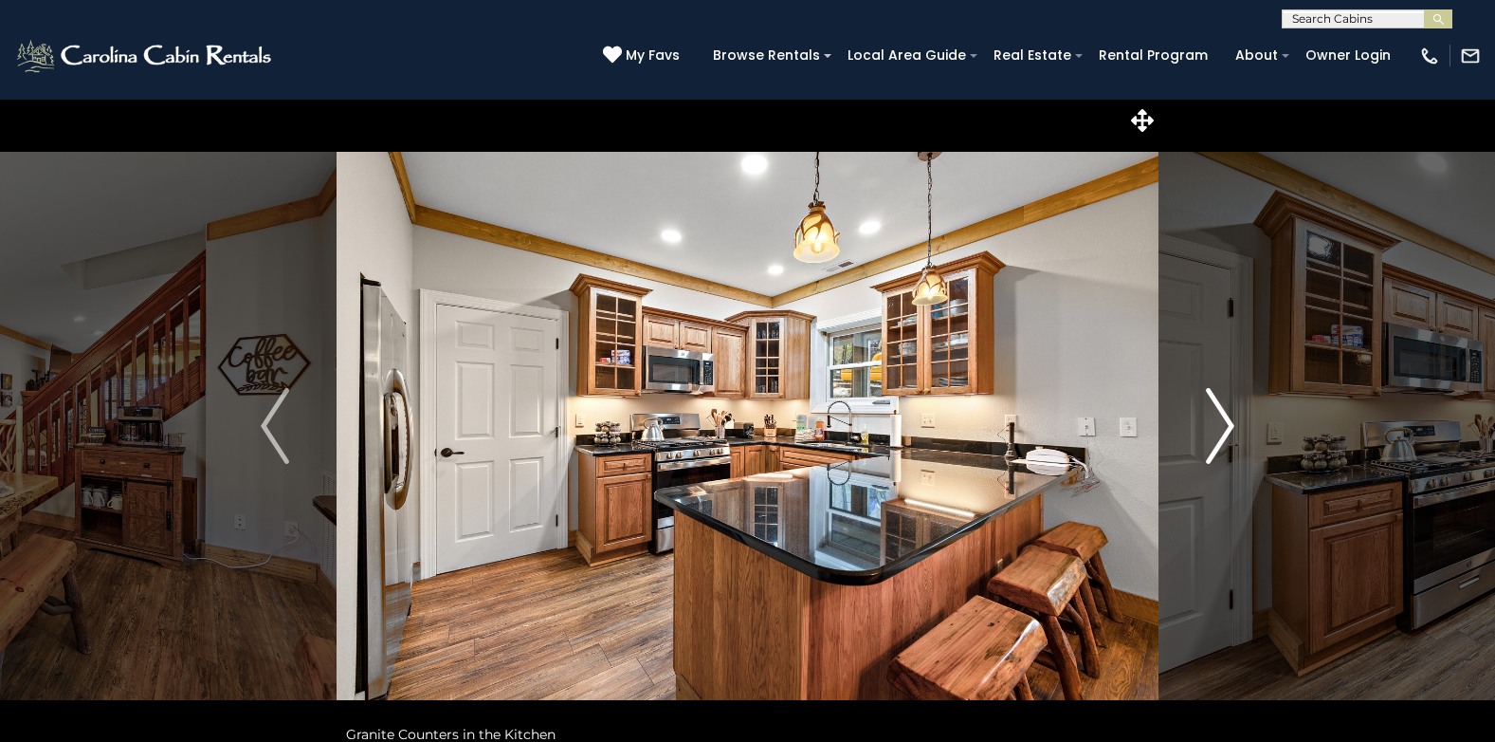
click at [1222, 435] on img "Next" at bounding box center [1220, 426] width 28 height 76
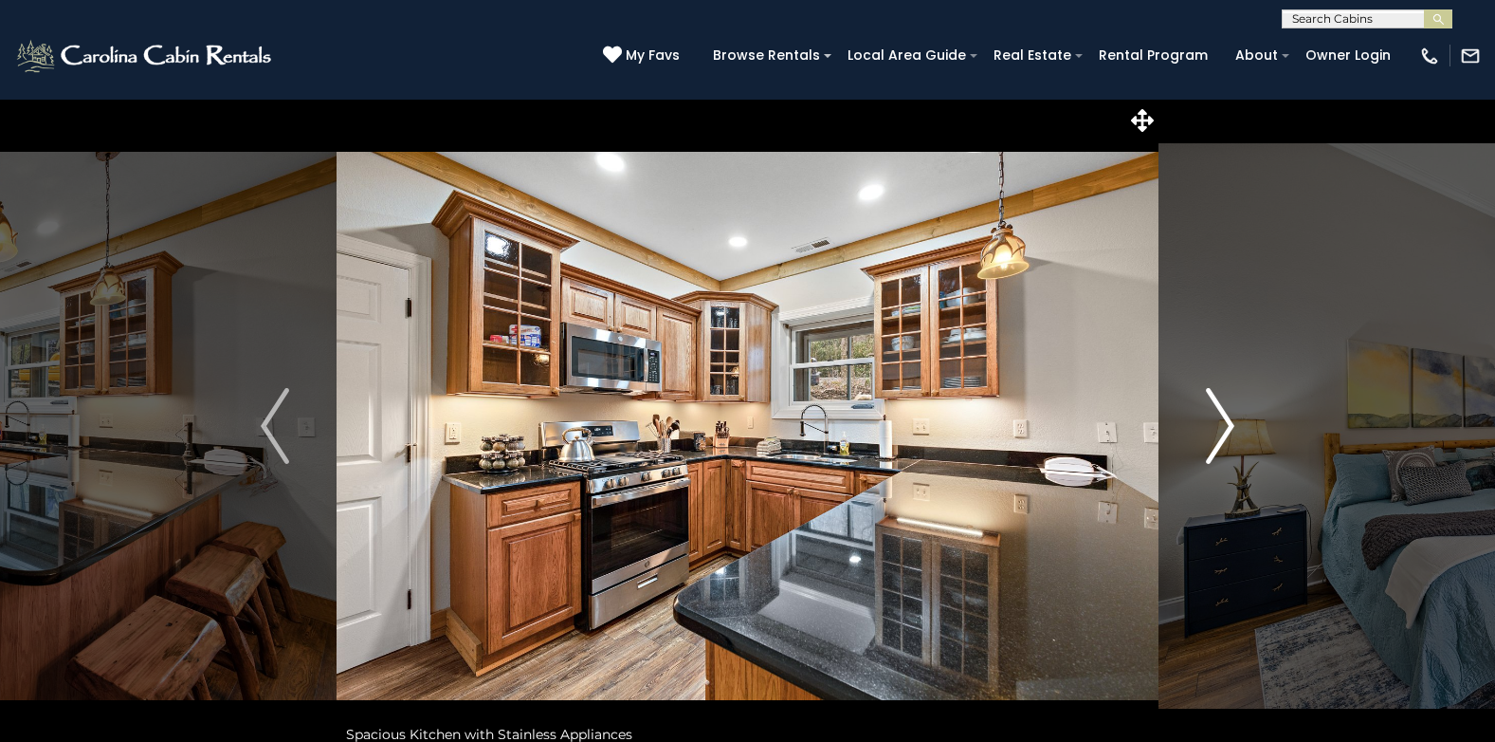
click at [1221, 437] on img "Next" at bounding box center [1220, 426] width 28 height 76
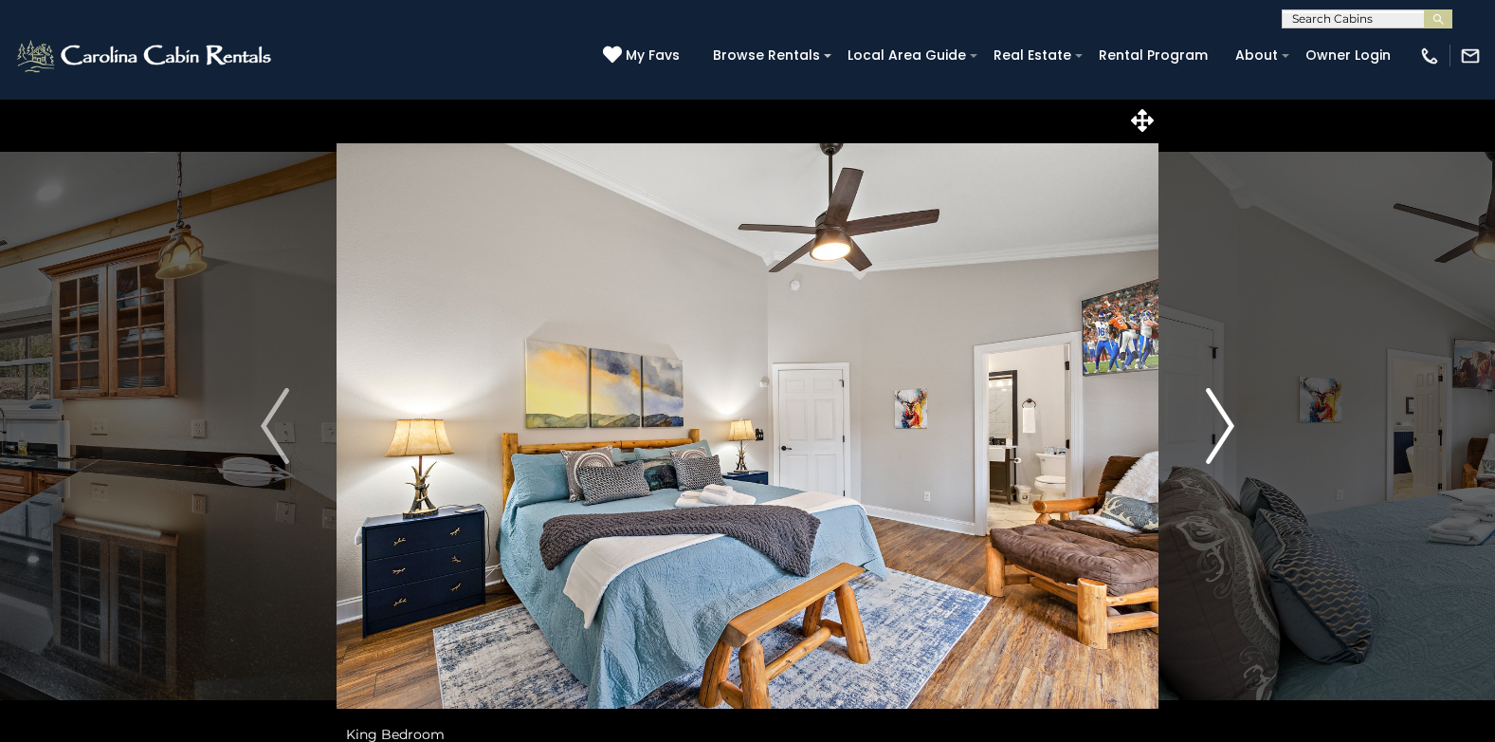
click at [1230, 426] on img "Next" at bounding box center [1220, 426] width 28 height 76
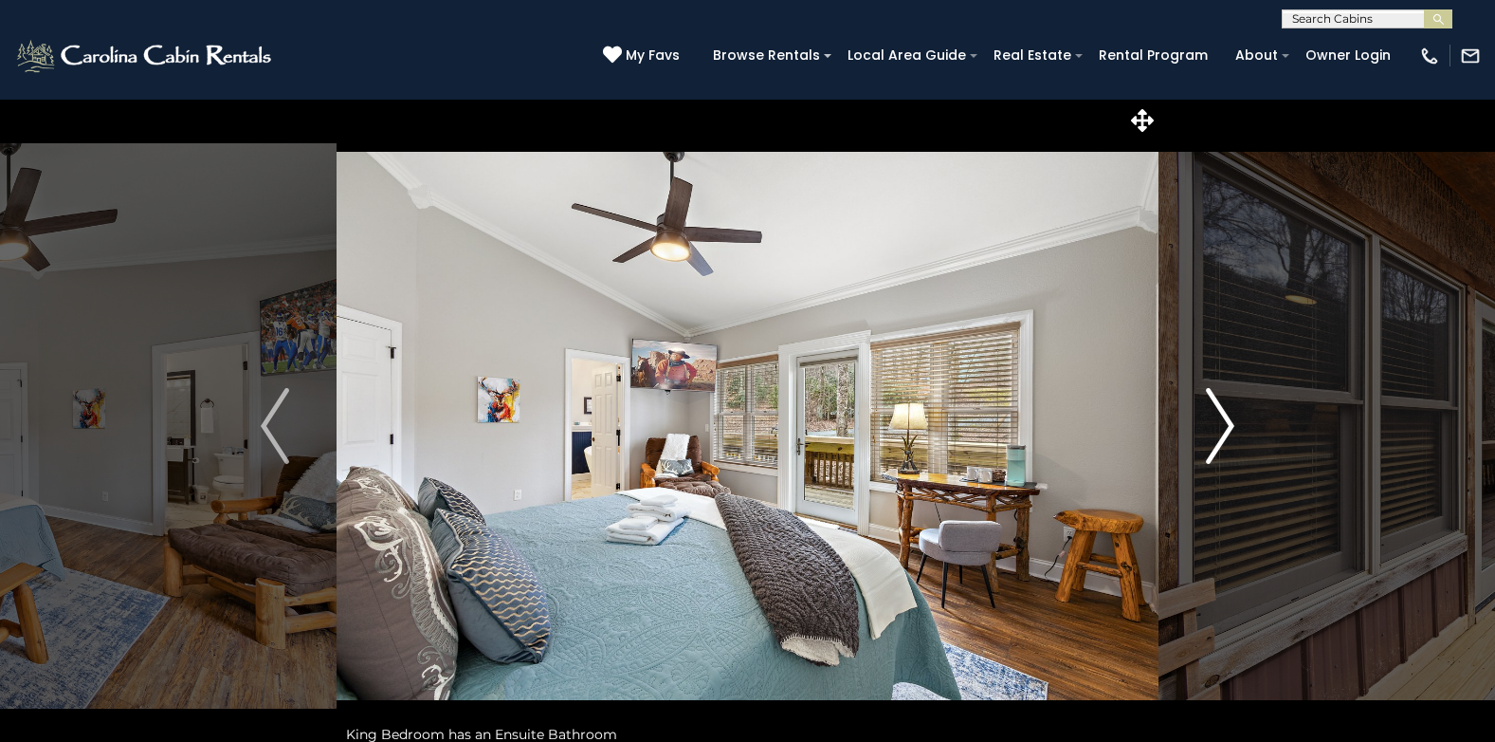
click at [1230, 426] on img "Next" at bounding box center [1220, 426] width 28 height 76
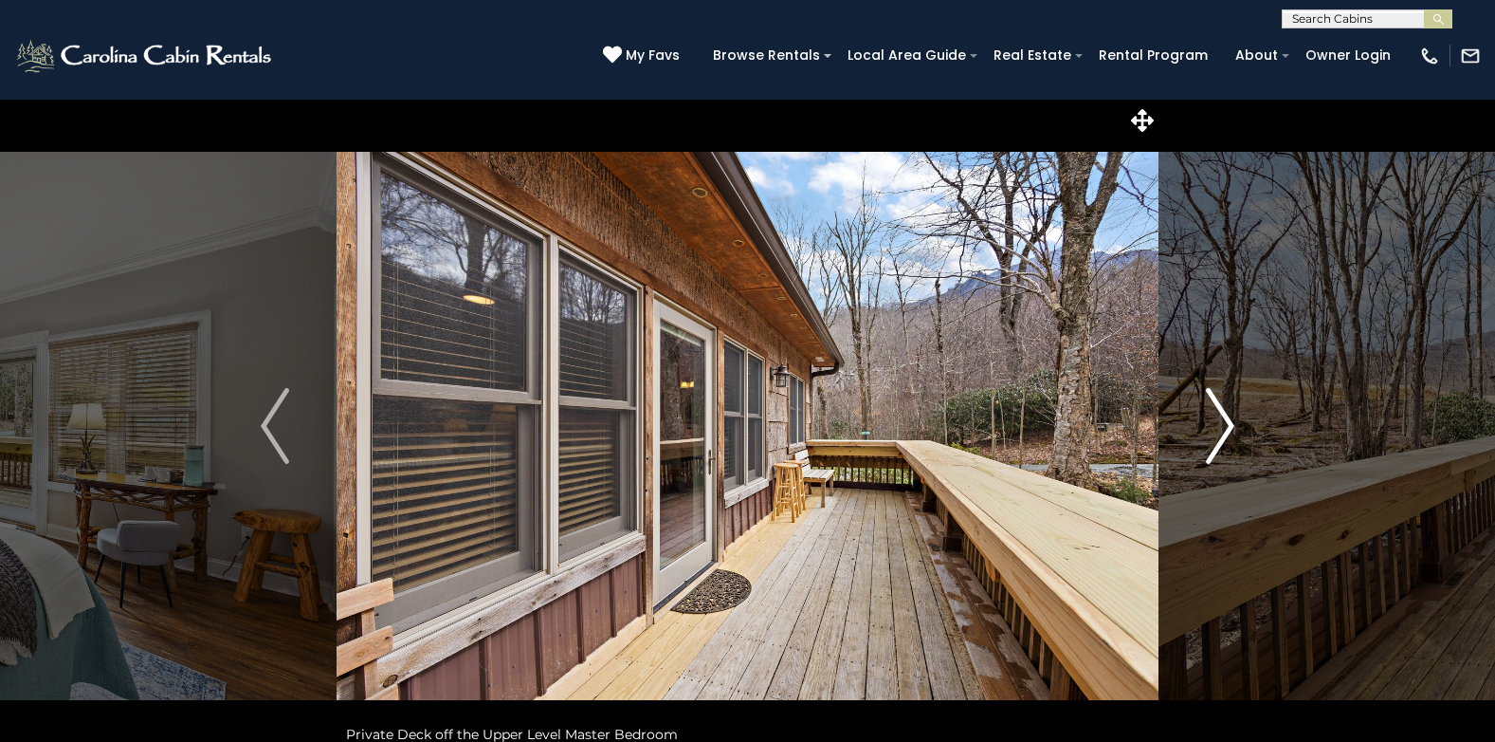
click at [1230, 428] on img "Next" at bounding box center [1220, 426] width 28 height 76
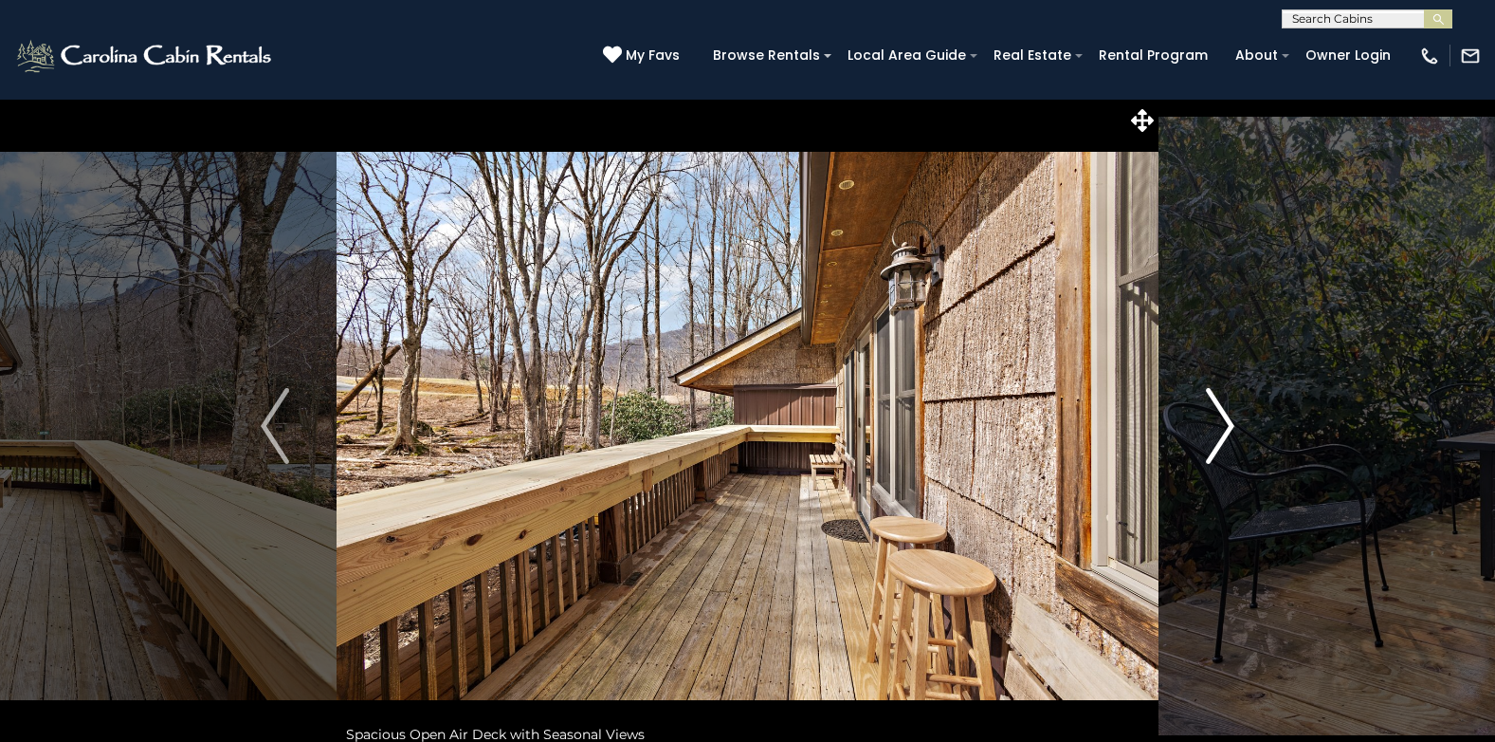
click at [1230, 428] on img "Next" at bounding box center [1220, 426] width 28 height 76
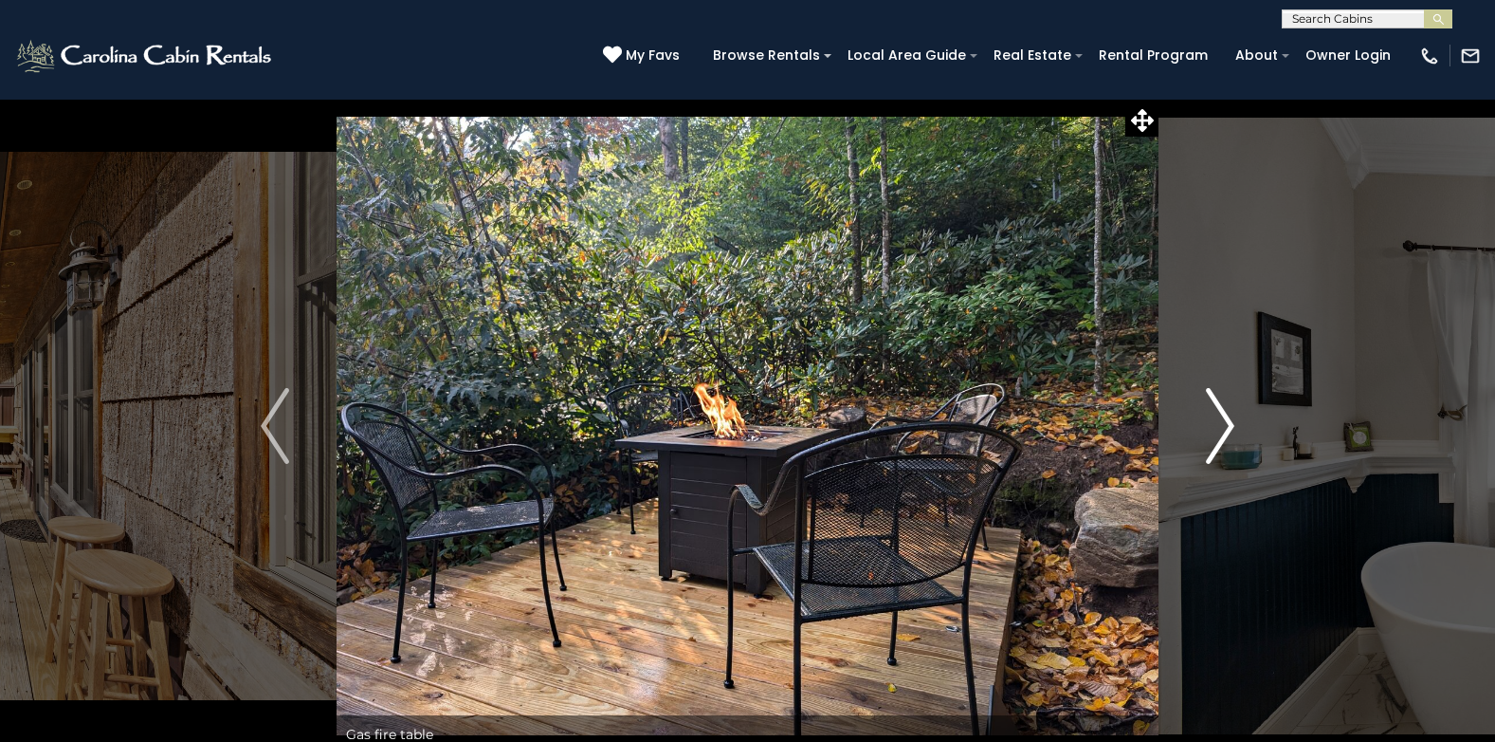
click at [1229, 428] on img "Next" at bounding box center [1220, 426] width 28 height 76
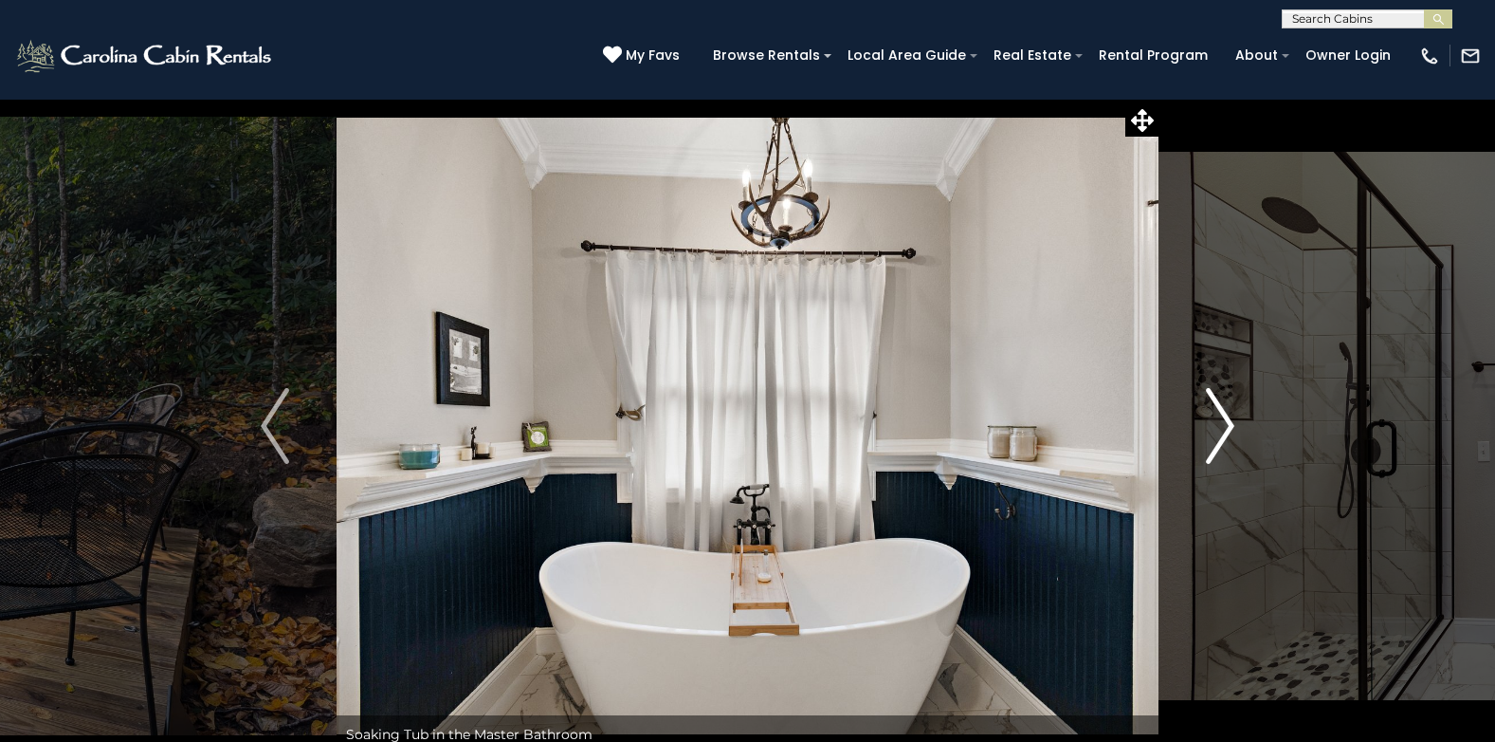
click at [1232, 432] on img "Next" at bounding box center [1220, 426] width 28 height 76
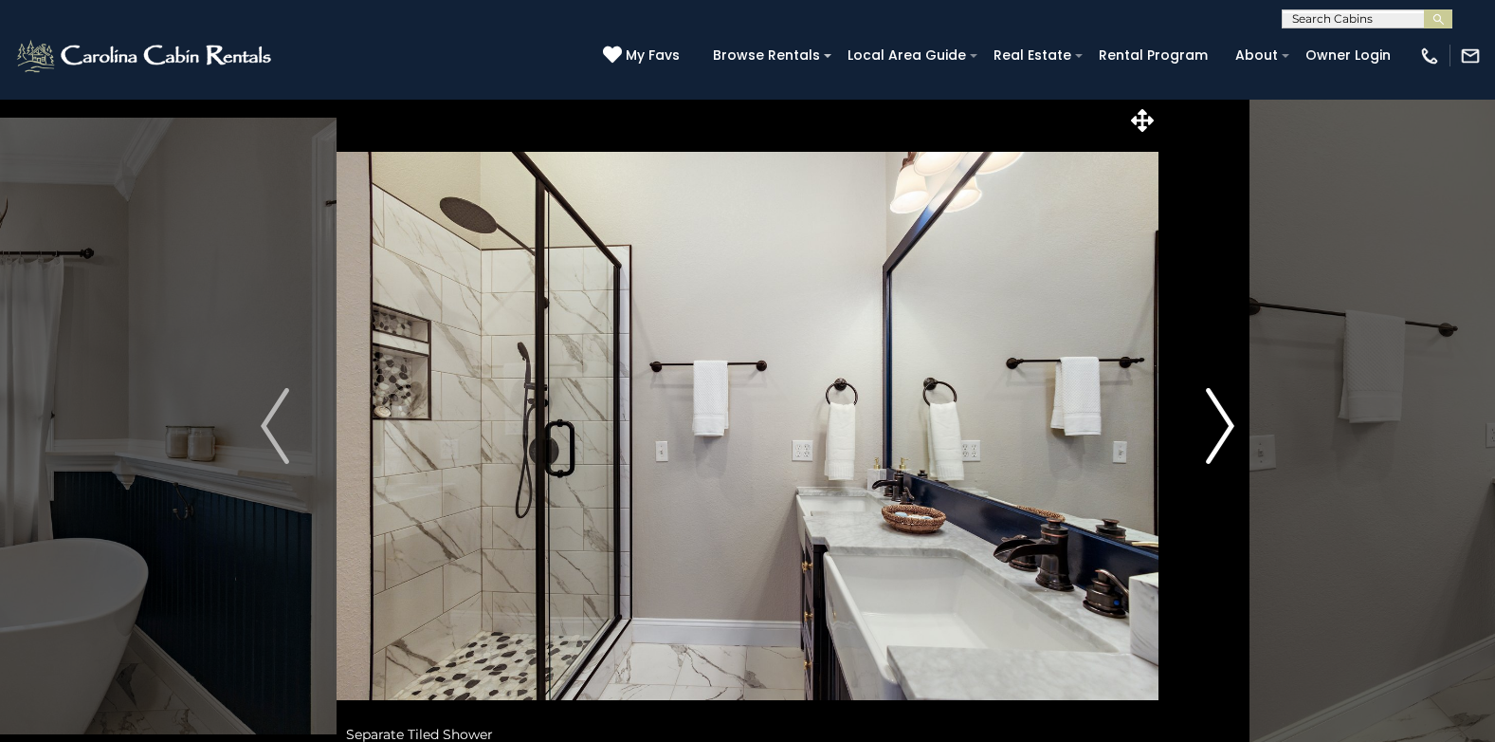
click at [1232, 433] on img "Next" at bounding box center [1220, 426] width 28 height 76
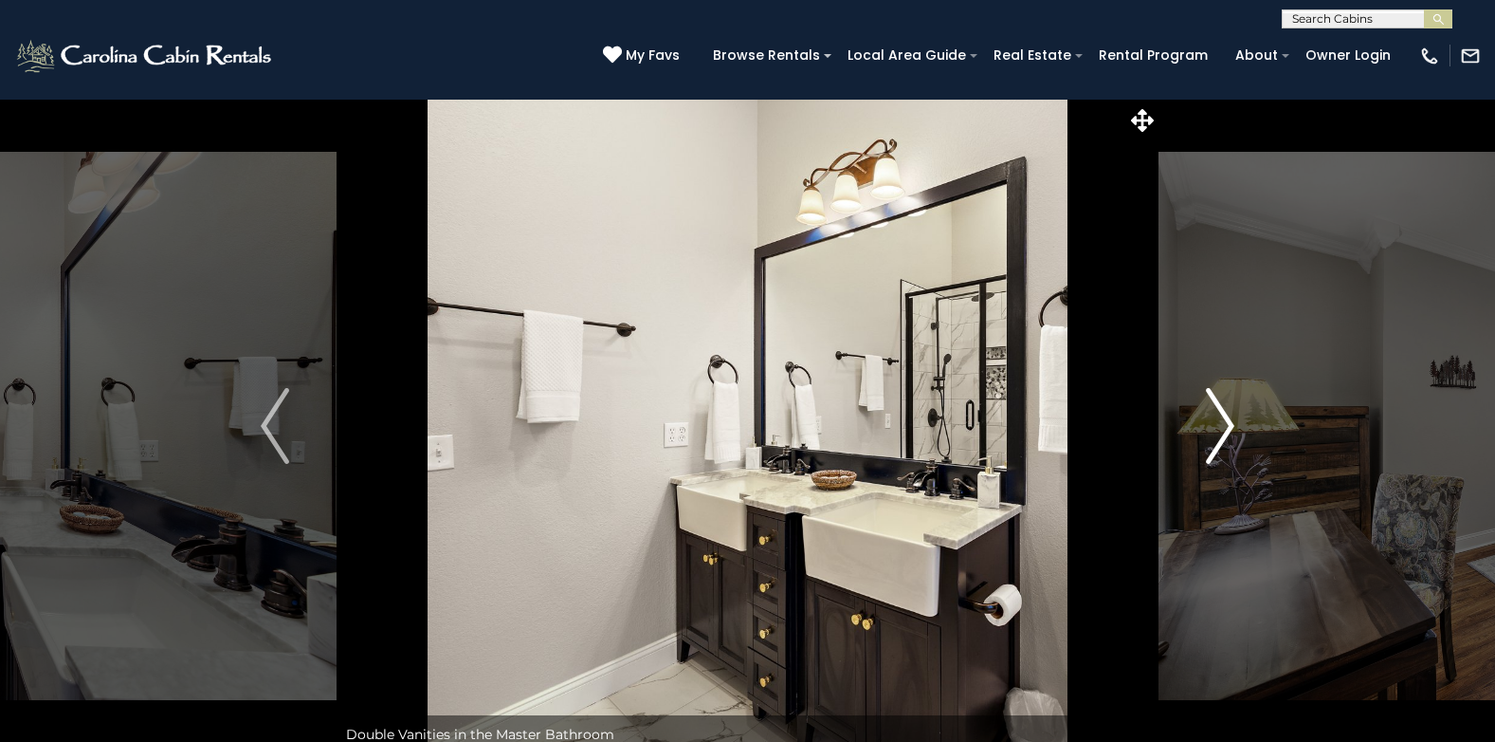
click at [1232, 436] on img "Next" at bounding box center [1220, 426] width 28 height 76
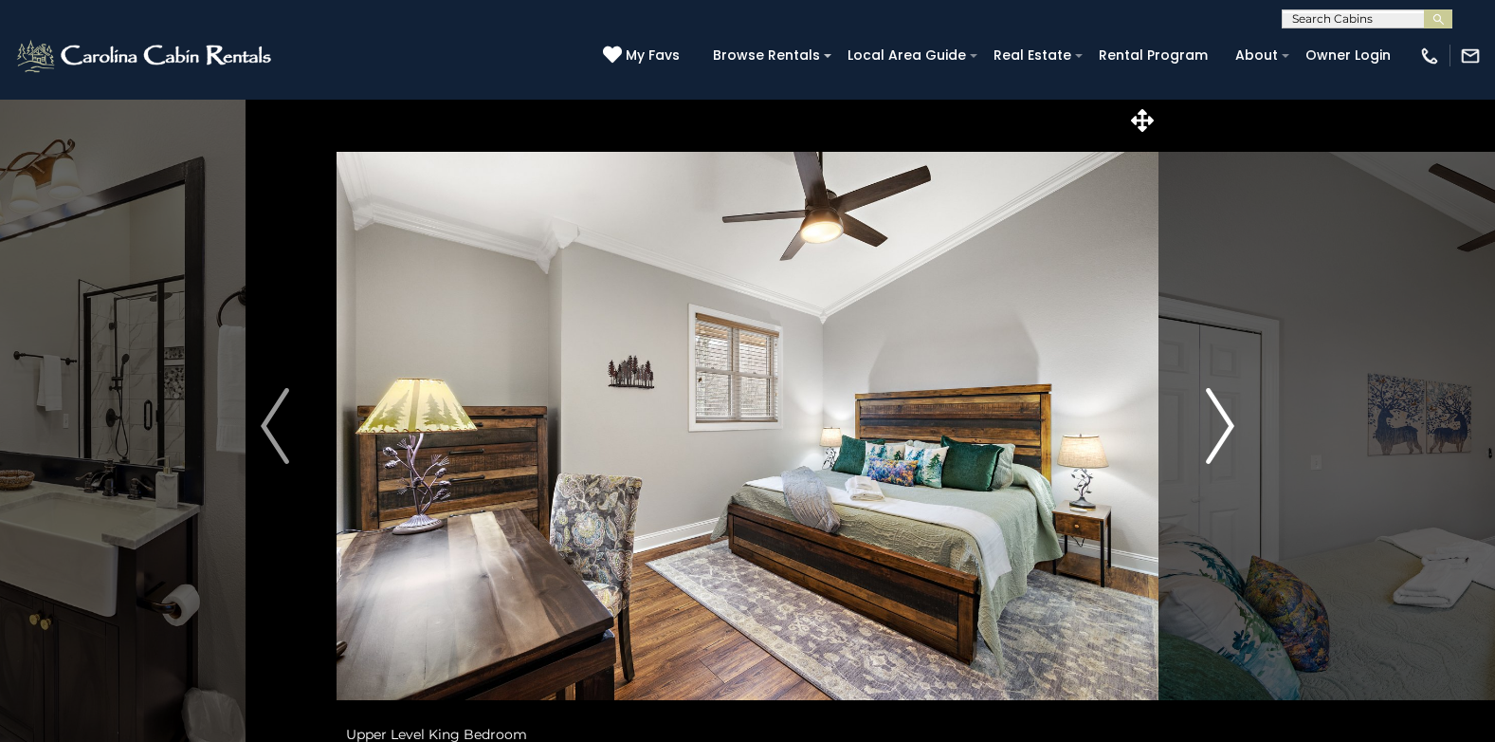
click at [1232, 436] on img "Next" at bounding box center [1220, 426] width 28 height 76
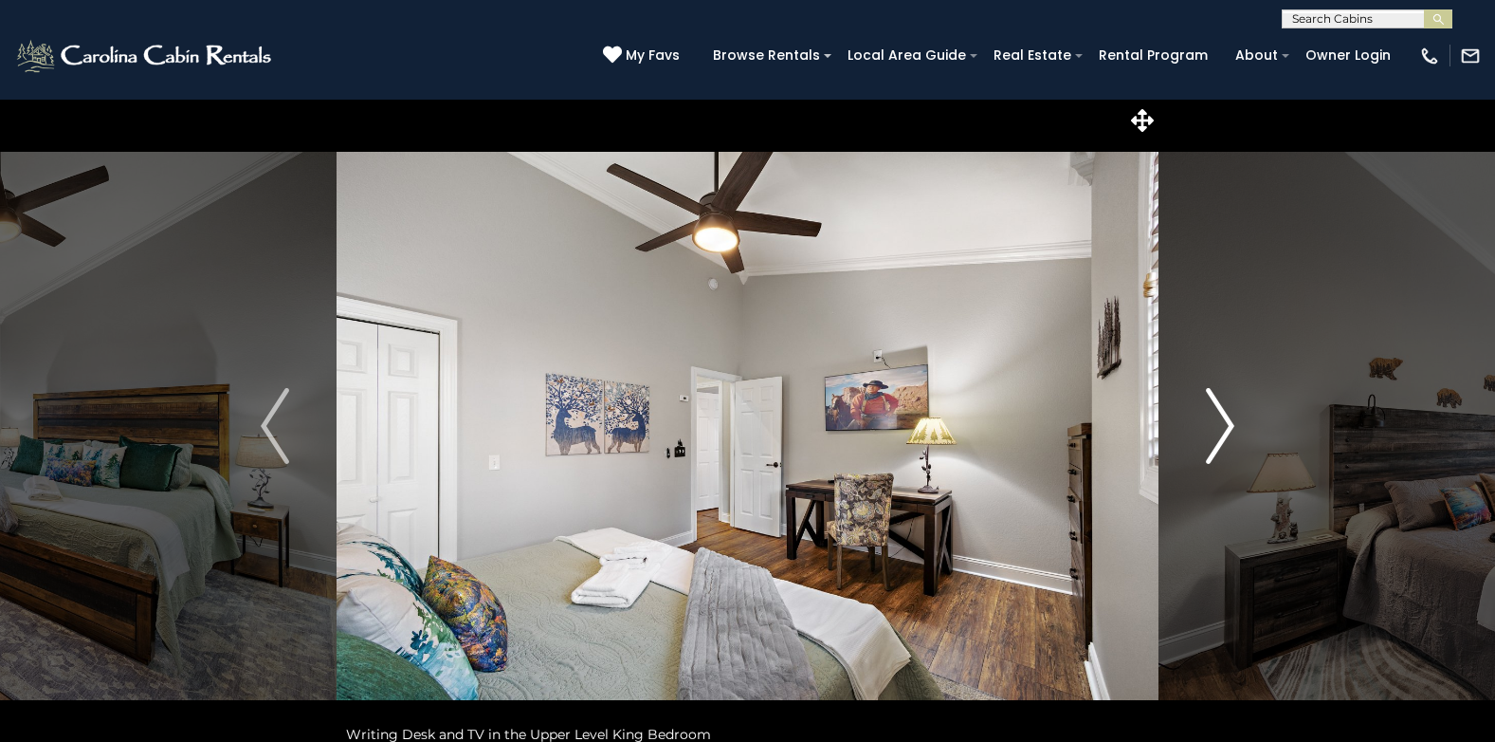
click at [1232, 437] on img "Next" at bounding box center [1220, 426] width 28 height 76
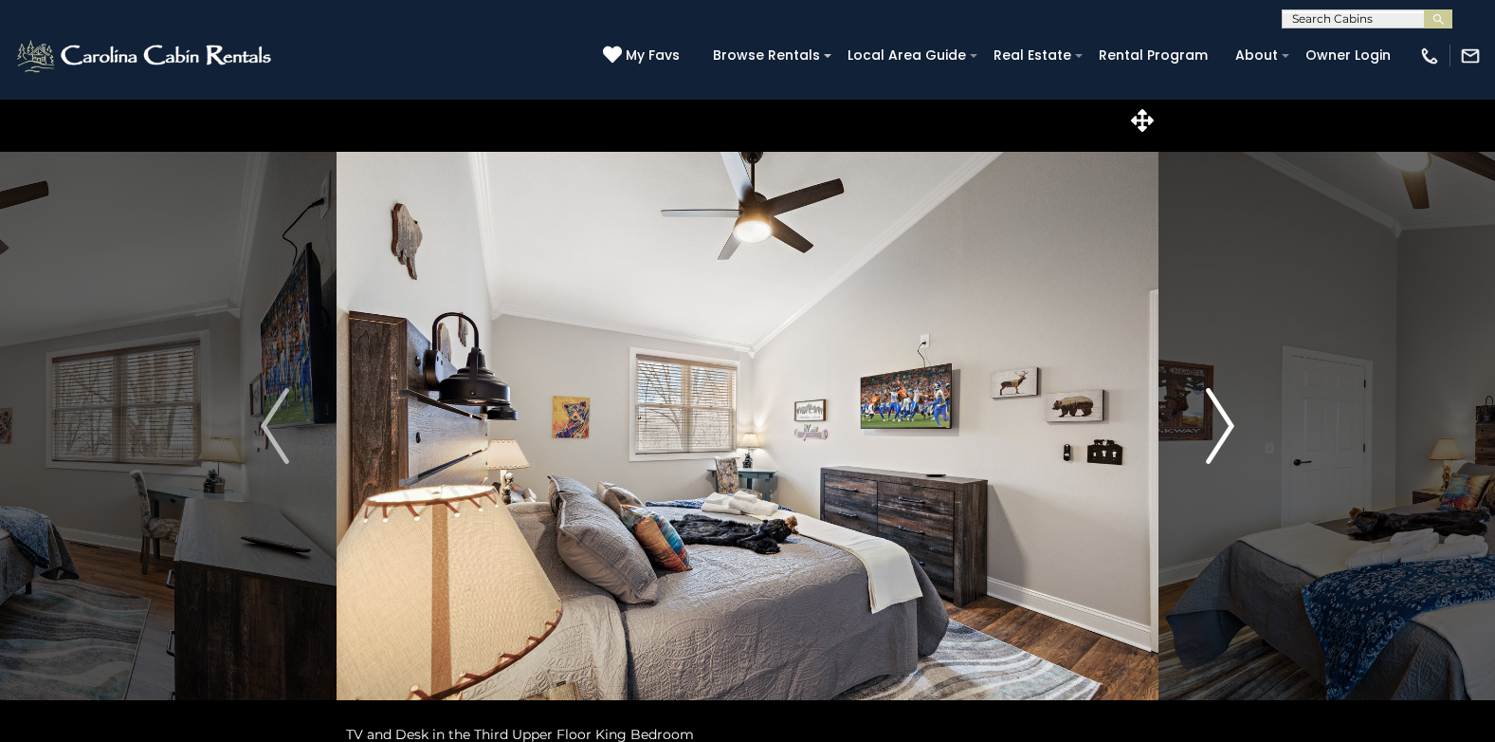
click at [1232, 440] on img "Next" at bounding box center [1220, 426] width 28 height 76
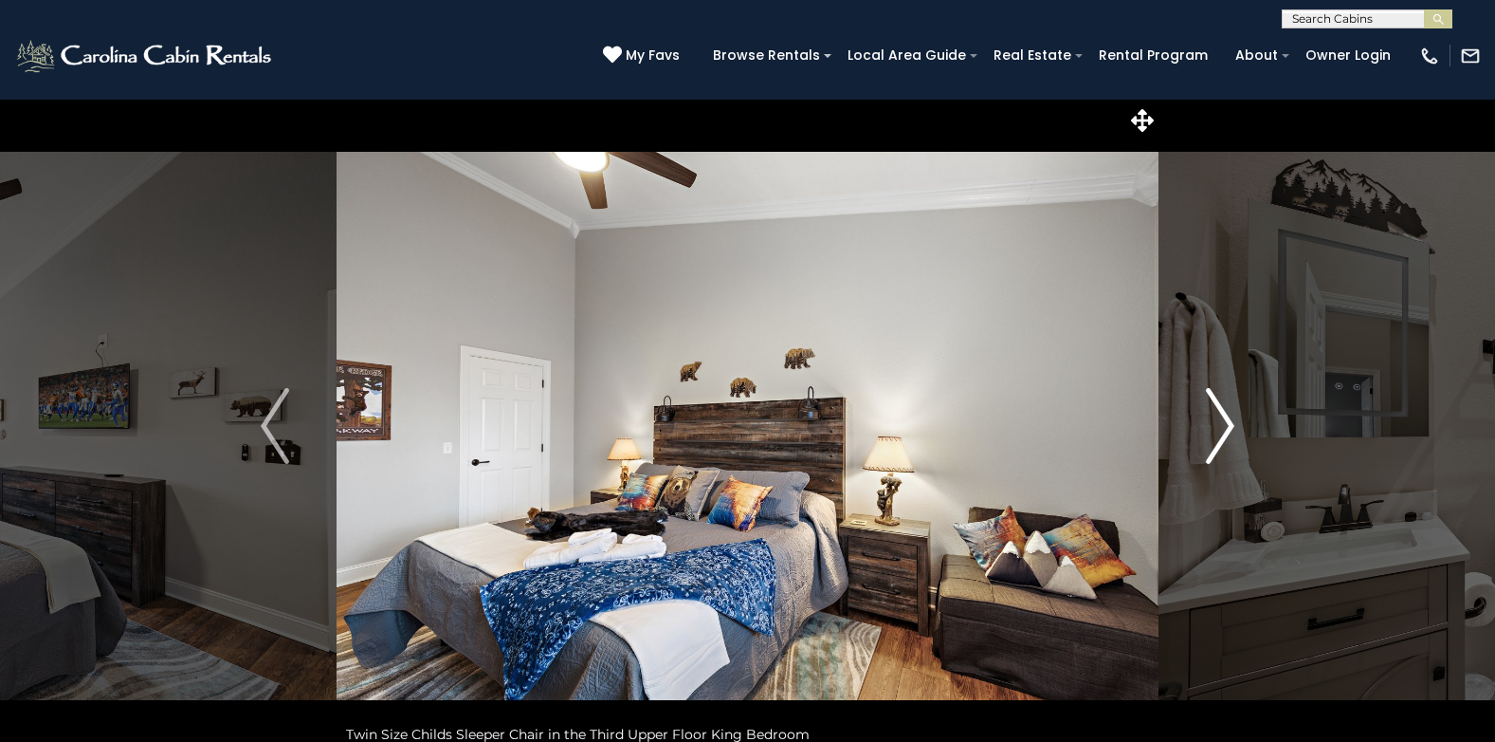
click at [1232, 441] on img "Next" at bounding box center [1220, 426] width 28 height 76
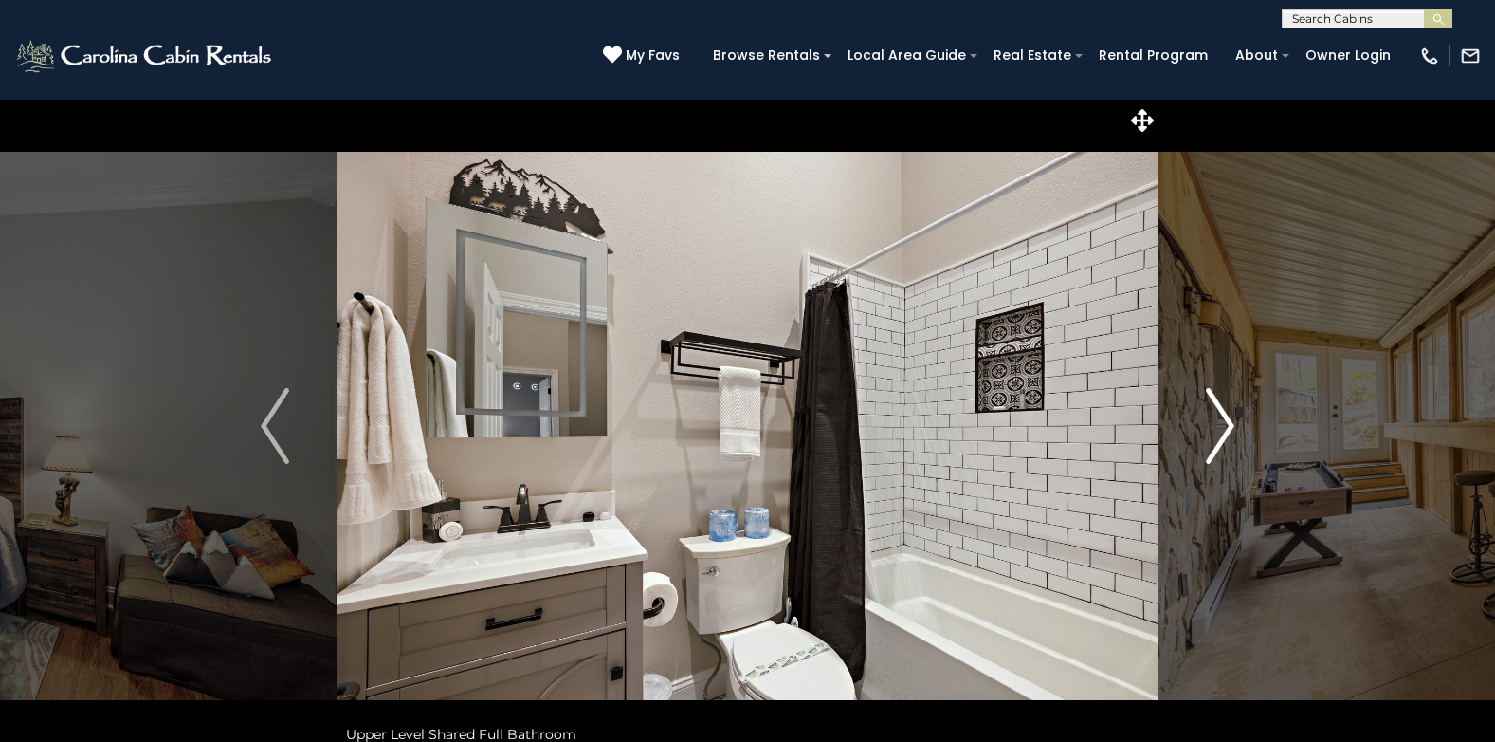
click at [1232, 441] on img "Next" at bounding box center [1220, 426] width 28 height 76
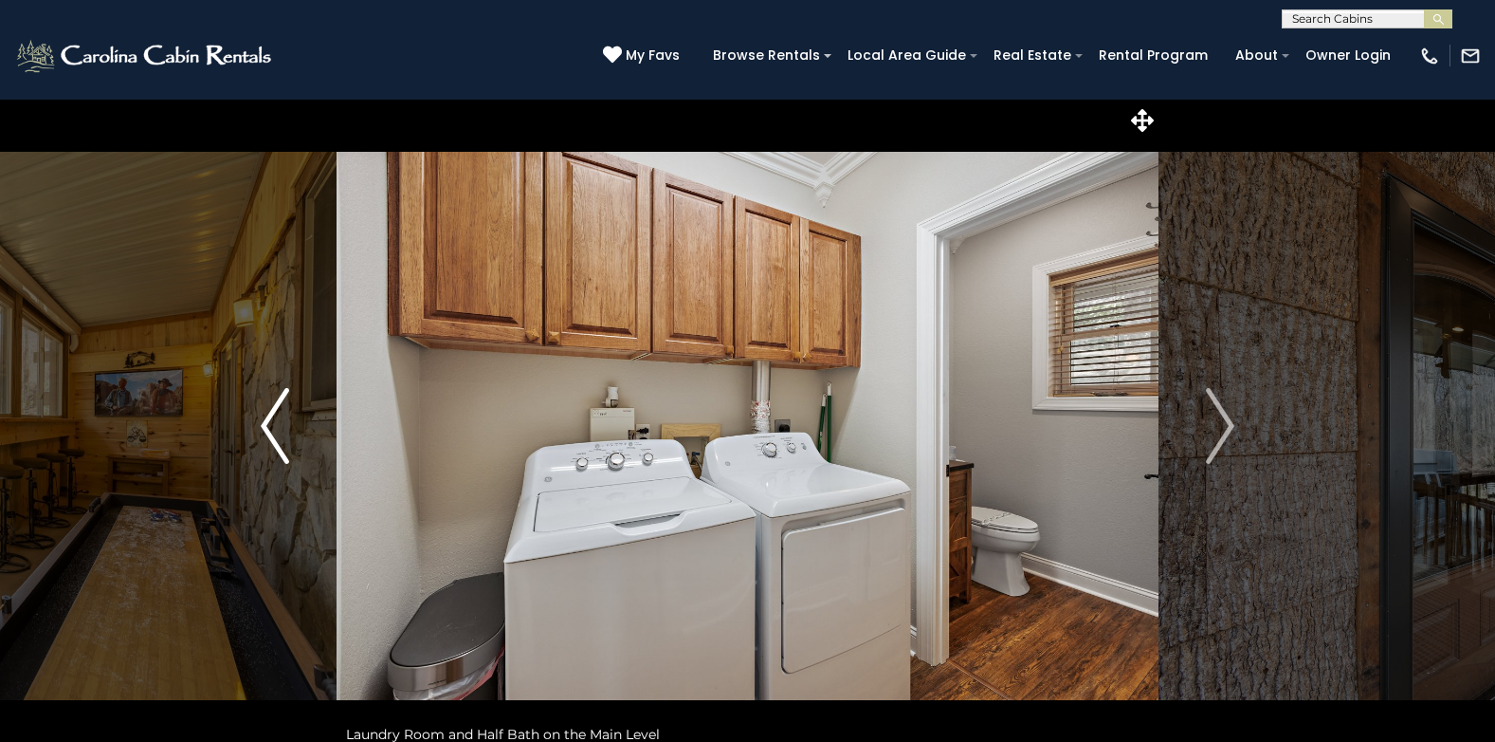
click at [265, 424] on img "Previous" at bounding box center [275, 426] width 28 height 76
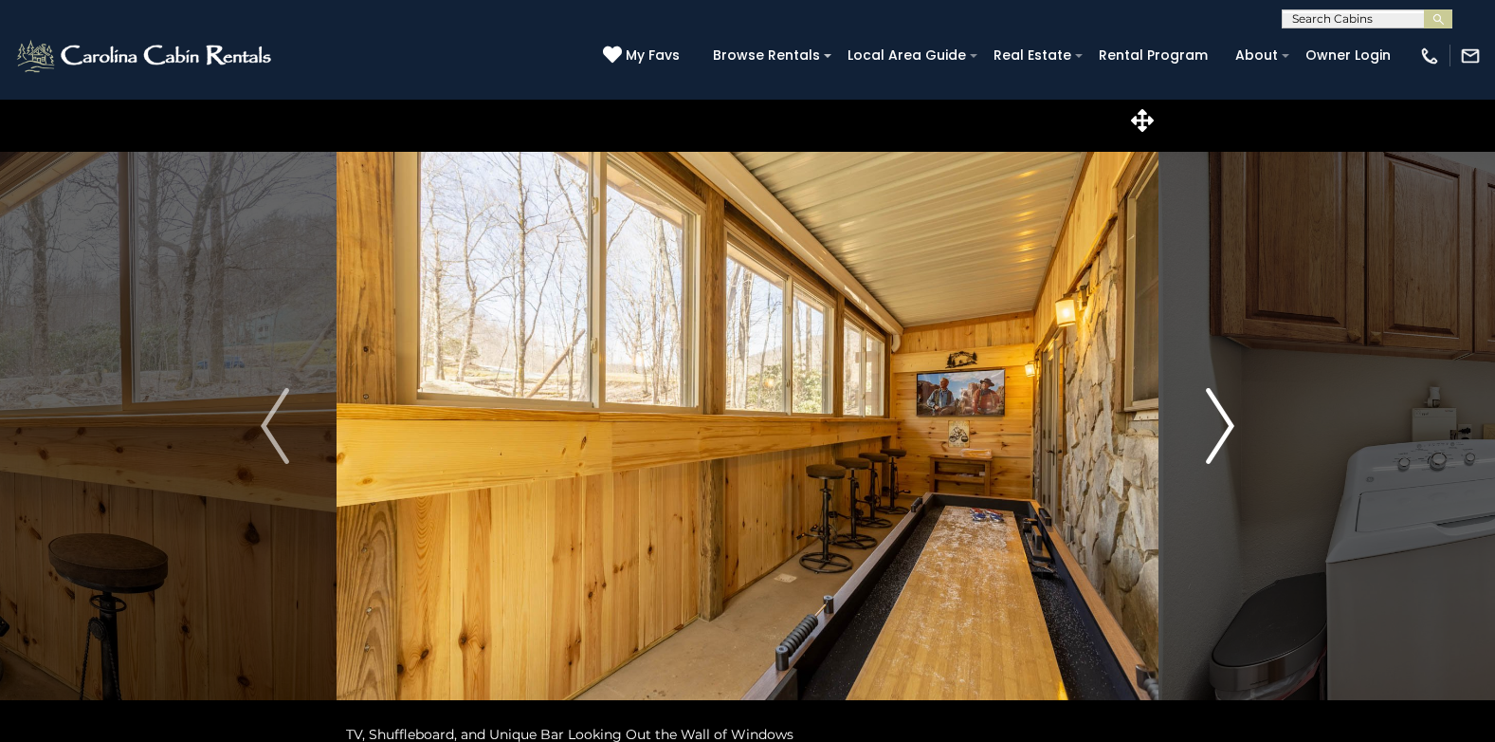
click at [1217, 419] on img "Next" at bounding box center [1220, 426] width 28 height 76
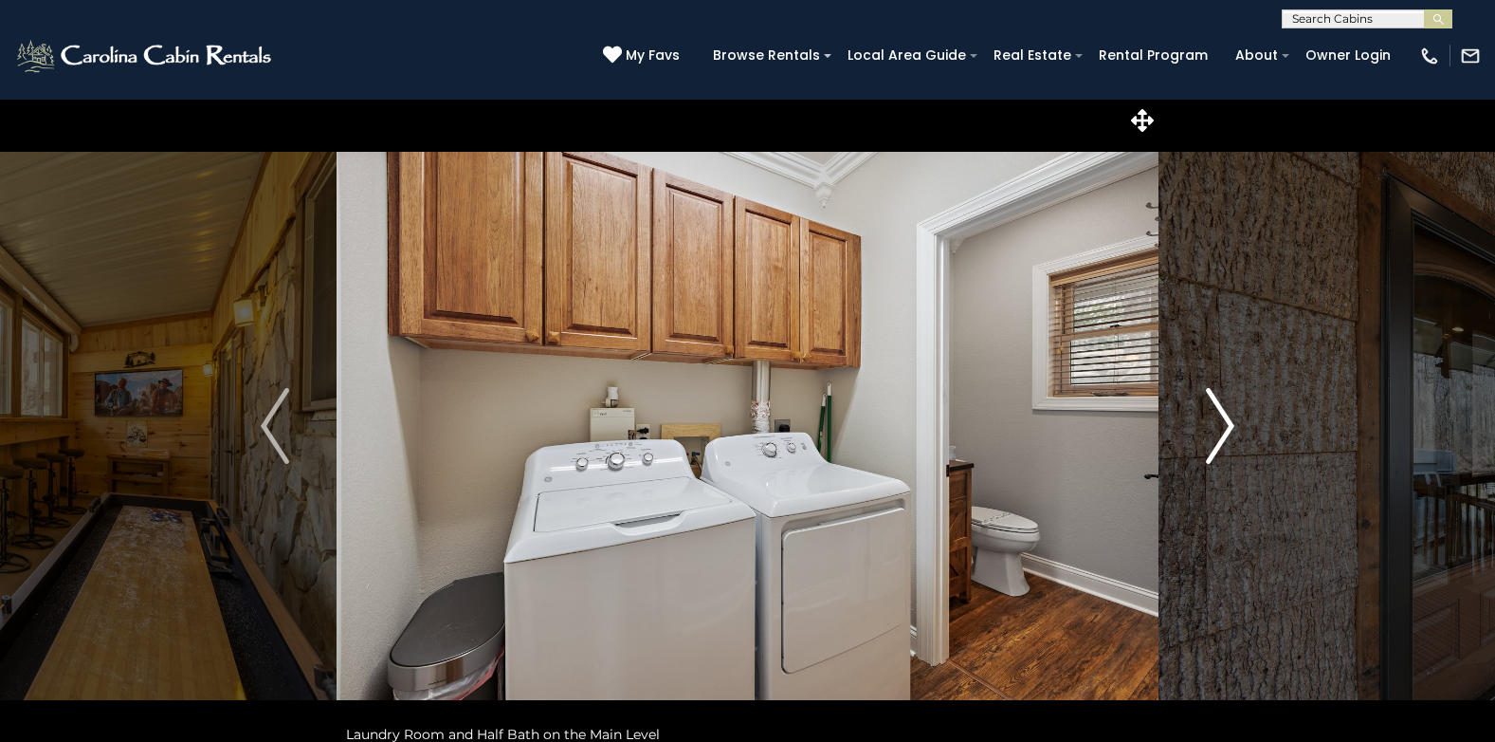
click at [1223, 437] on img "Next" at bounding box center [1220, 426] width 28 height 76
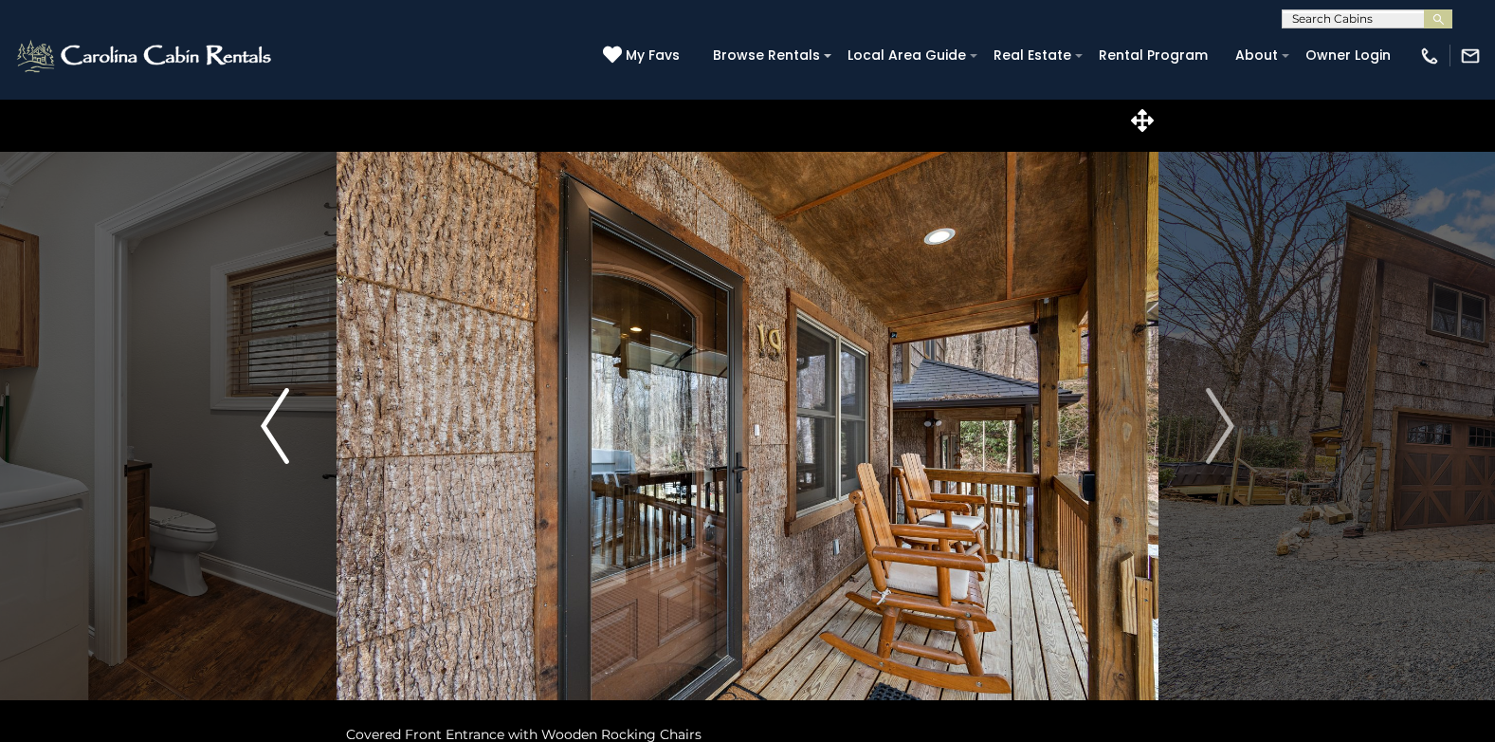
click at [283, 425] on img "Previous" at bounding box center [275, 426] width 28 height 76
